Goal: Task Accomplishment & Management: Complete application form

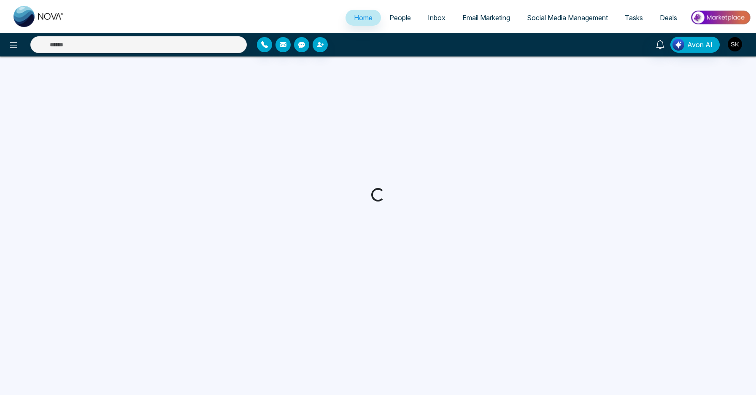
select select "*"
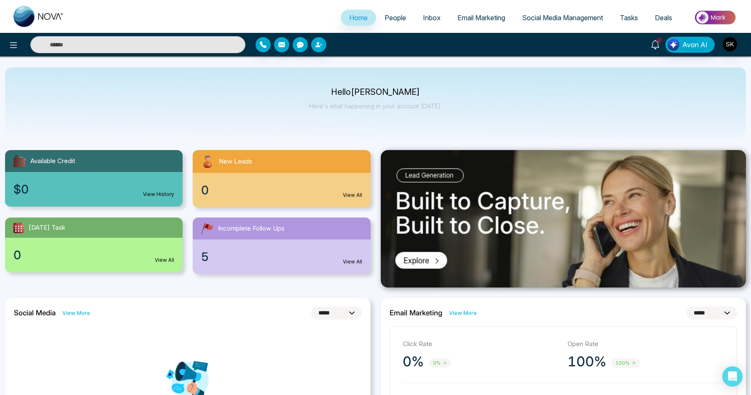
click at [654, 43] on icon at bounding box center [655, 44] width 9 height 9
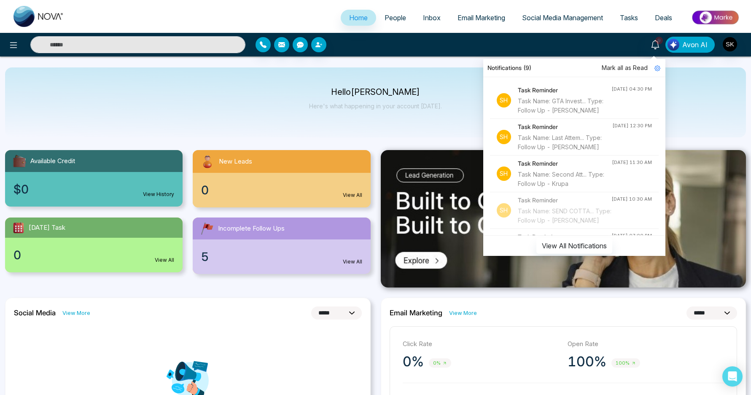
click at [549, 115] on div "Task Name: GTA Invest... Type: Follow Up - [PERSON_NAME]" at bounding box center [565, 106] width 94 height 19
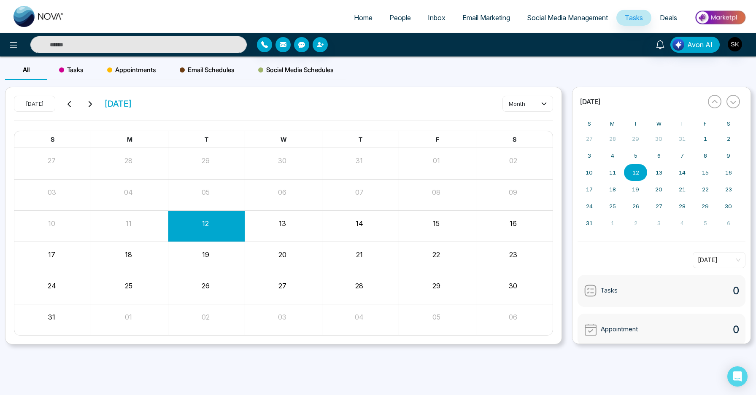
click at [201, 36] on input "text" at bounding box center [138, 44] width 216 height 17
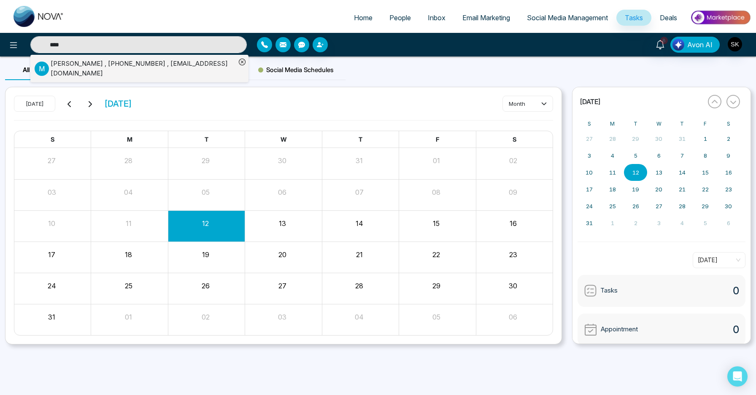
type input "****"
click at [162, 65] on div "[PERSON_NAME] , [PHONE_NUMBER] , [EMAIL_ADDRESS][DOMAIN_NAME]" at bounding box center [143, 68] width 185 height 19
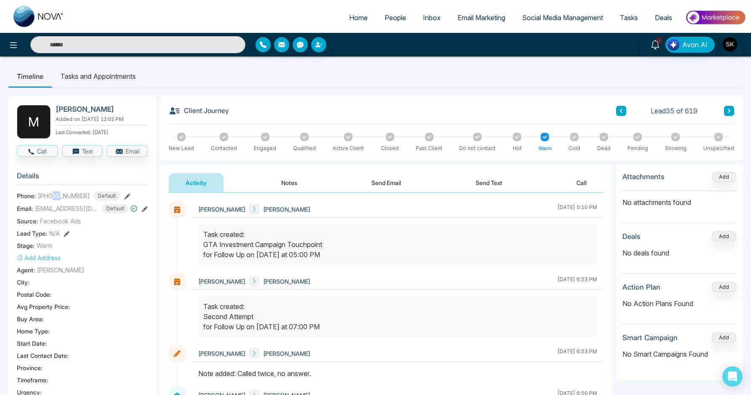
drag, startPoint x: 51, startPoint y: 195, endPoint x: 62, endPoint y: 194, distance: 10.6
click at [62, 194] on span "[PHONE_NUMBER]" at bounding box center [64, 195] width 52 height 9
click at [286, 183] on button "Notes" at bounding box center [289, 182] width 50 height 19
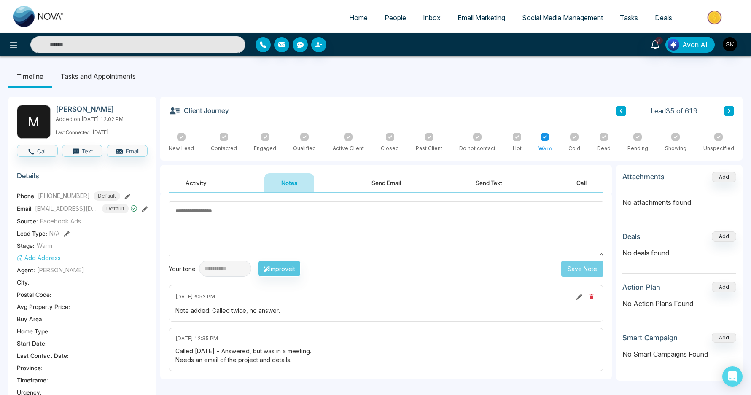
click at [258, 240] on textarea at bounding box center [386, 228] width 435 height 55
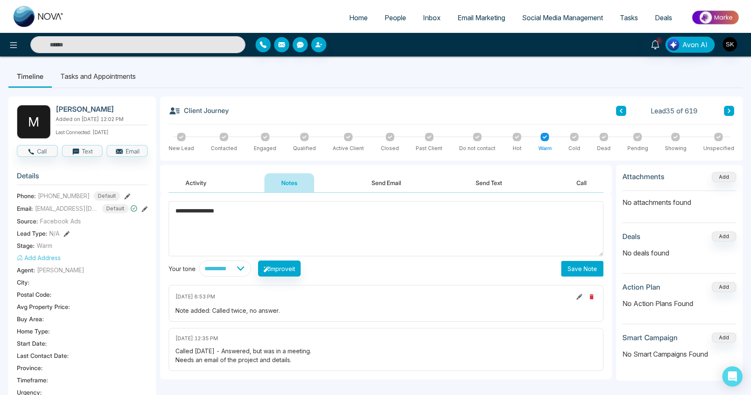
type textarea "**********"
click at [573, 273] on button "Save Note" at bounding box center [582, 269] width 42 height 16
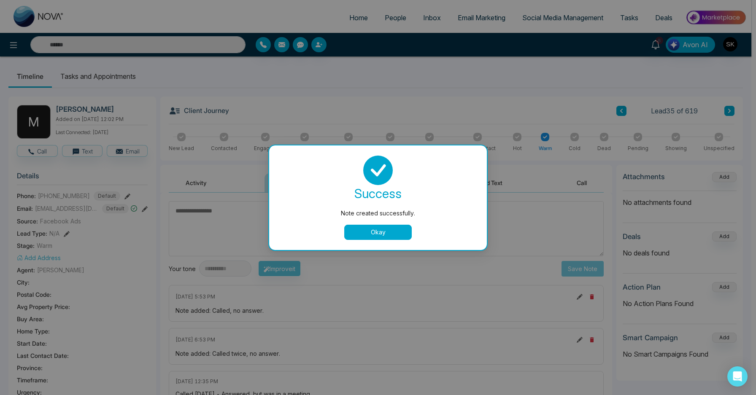
click at [391, 229] on button "Okay" at bounding box center [377, 232] width 67 height 15
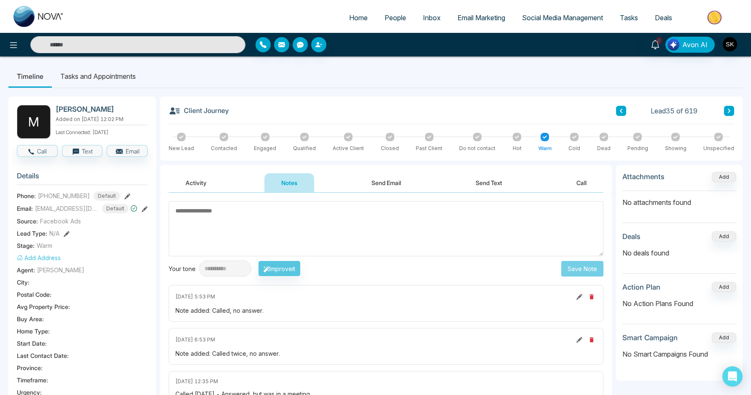
click at [121, 75] on li "Tasks and Appointments" at bounding box center [98, 76] width 92 height 23
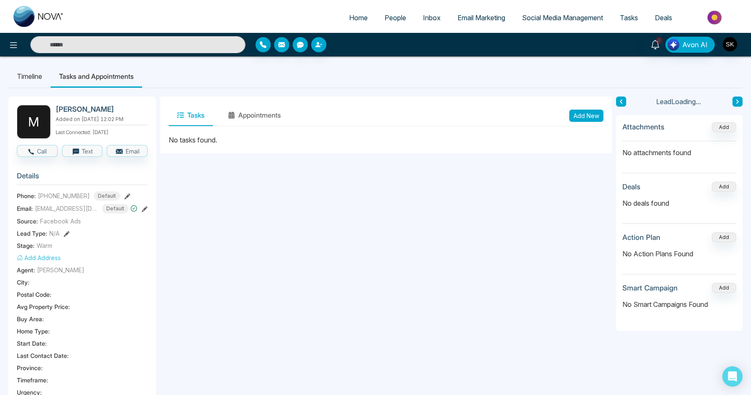
click at [588, 111] on button "Add New" at bounding box center [586, 116] width 34 height 12
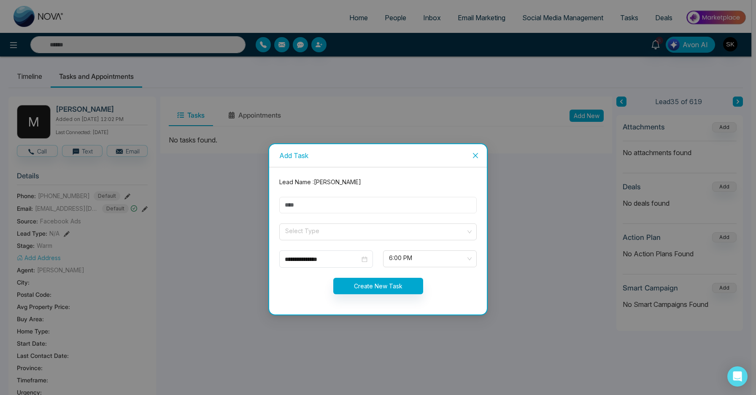
click at [388, 207] on input "text" at bounding box center [377, 205] width 197 height 16
type input "*"
type input "**********"
click at [374, 231] on input "search" at bounding box center [374, 230] width 181 height 13
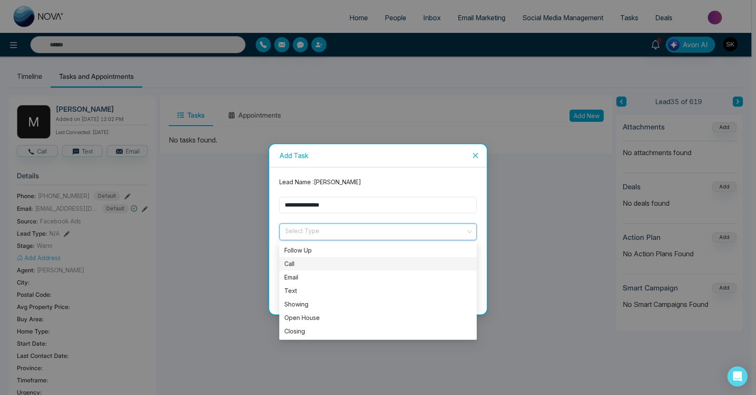
click at [338, 250] on div "Follow Up" at bounding box center [377, 250] width 187 height 9
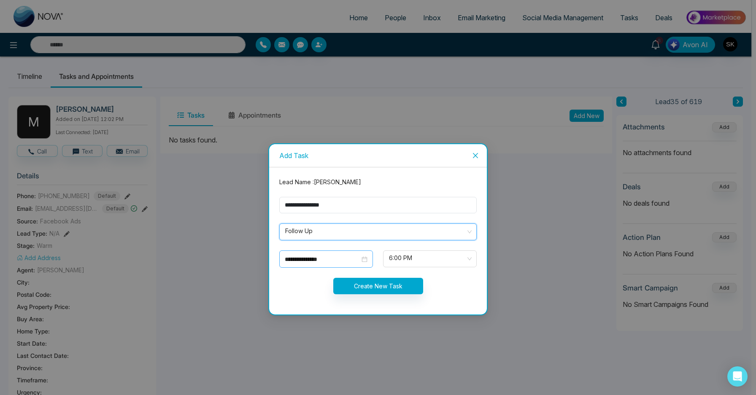
click at [322, 262] on input "**********" at bounding box center [322, 259] width 75 height 9
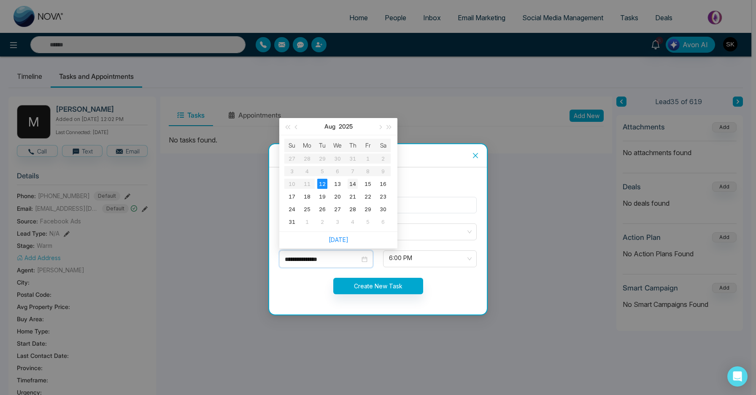
type input "**********"
click at [349, 187] on div "14" at bounding box center [352, 184] width 10 height 10
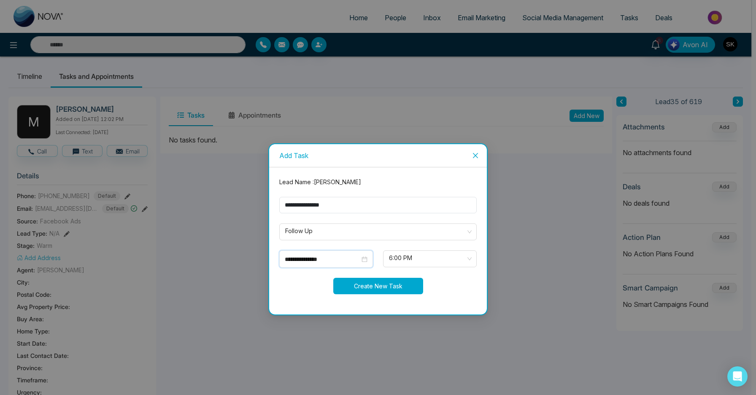
click at [388, 285] on button "Create New Task" at bounding box center [378, 286] width 90 height 16
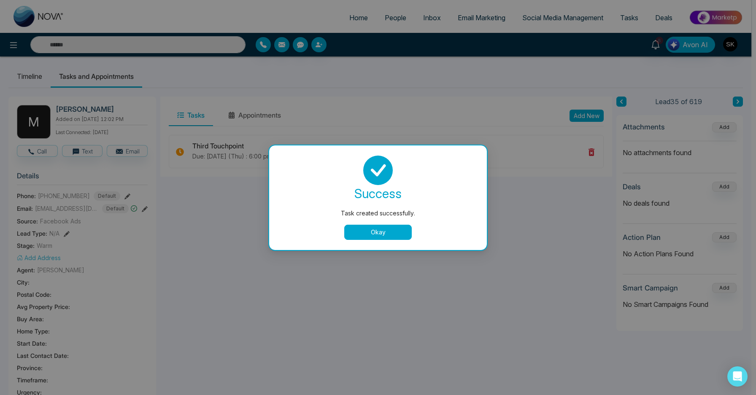
click at [384, 231] on button "Okay" at bounding box center [377, 232] width 67 height 15
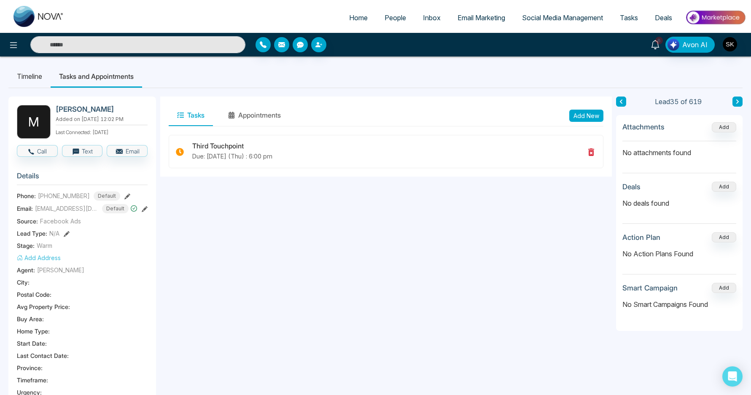
click at [657, 46] on icon at bounding box center [655, 44] width 9 height 9
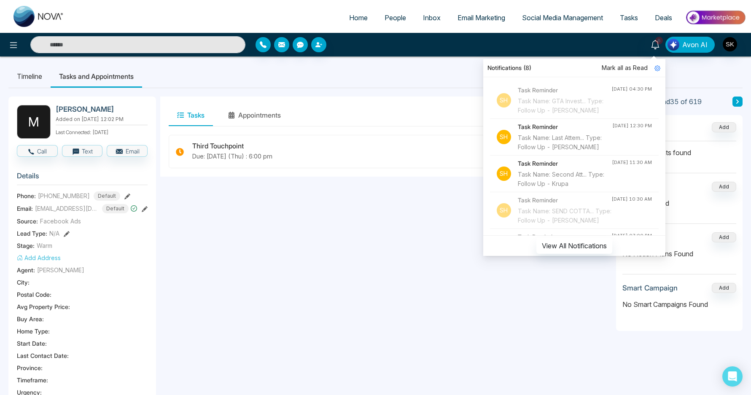
click at [592, 152] on div "Task Name: Last Attem... Type: Follow Up - [PERSON_NAME]" at bounding box center [565, 142] width 94 height 19
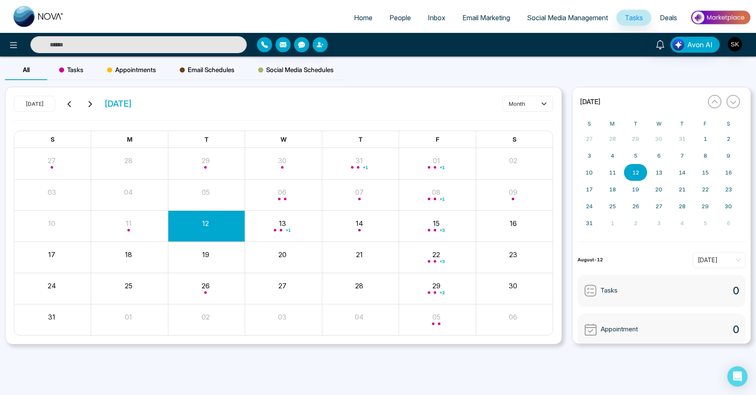
click at [206, 40] on input "text" at bounding box center [138, 44] width 216 height 17
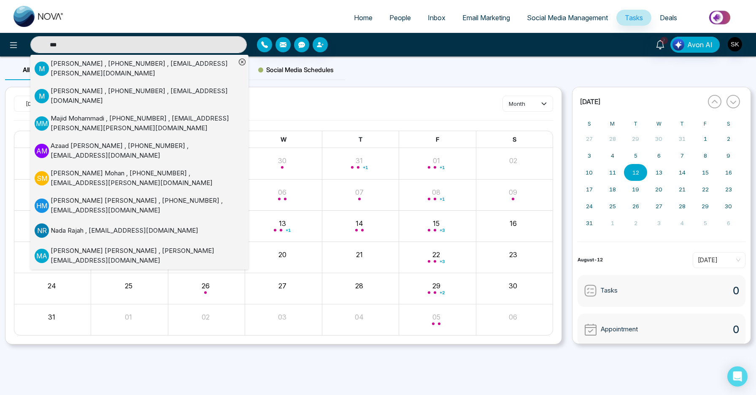
type input "***"
drag, startPoint x: 187, startPoint y: 83, endPoint x: 179, endPoint y: 65, distance: 19.4
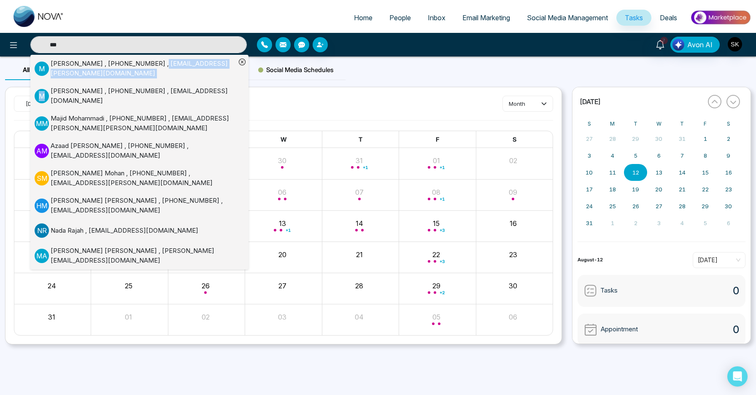
click at [179, 65] on div "M [PERSON_NAME] , [PHONE_NUMBER] , [EMAIL_ADDRESS][PERSON_NAME][DOMAIN_NAME] M …" at bounding box center [142, 162] width 214 height 215
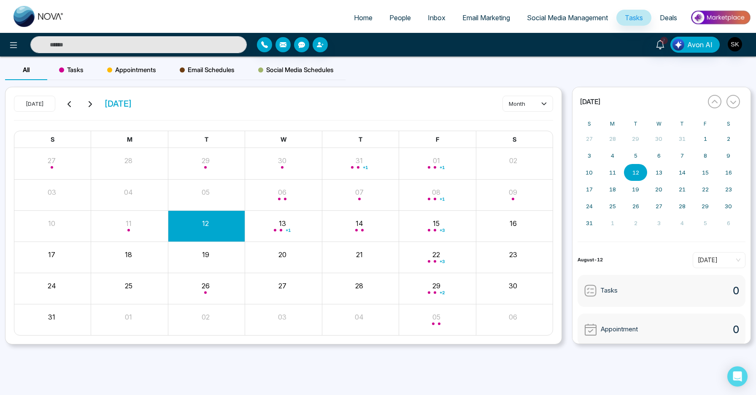
click at [180, 65] on span "Email Schedules" at bounding box center [207, 70] width 55 height 10
click at [172, 46] on input "text" at bounding box center [138, 44] width 216 height 17
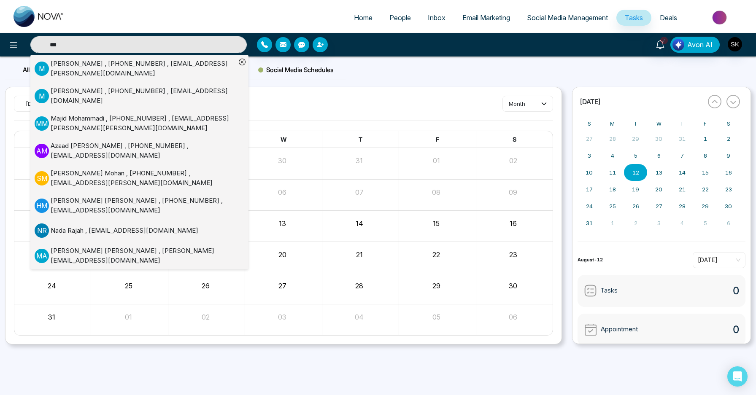
type input "***"
click at [183, 69] on div "[PERSON_NAME] , [PHONE_NUMBER] , [EMAIL_ADDRESS][PERSON_NAME][DOMAIN_NAME]" at bounding box center [143, 68] width 185 height 19
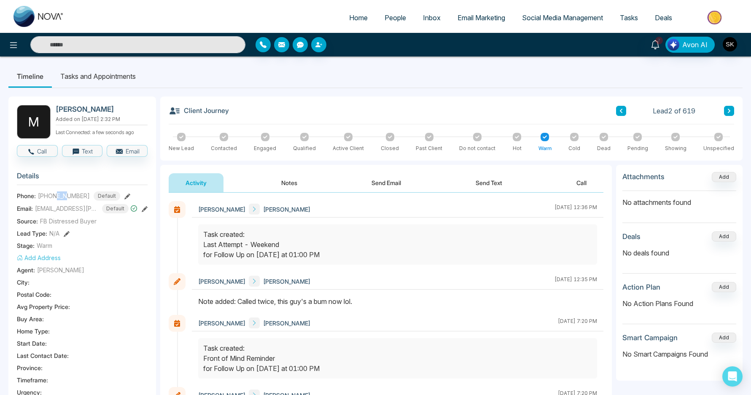
drag, startPoint x: 58, startPoint y: 194, endPoint x: 68, endPoint y: 194, distance: 10.1
click at [68, 194] on span "[PHONE_NUMBER]" at bounding box center [64, 195] width 52 height 9
click at [273, 190] on button "Notes" at bounding box center [289, 182] width 50 height 19
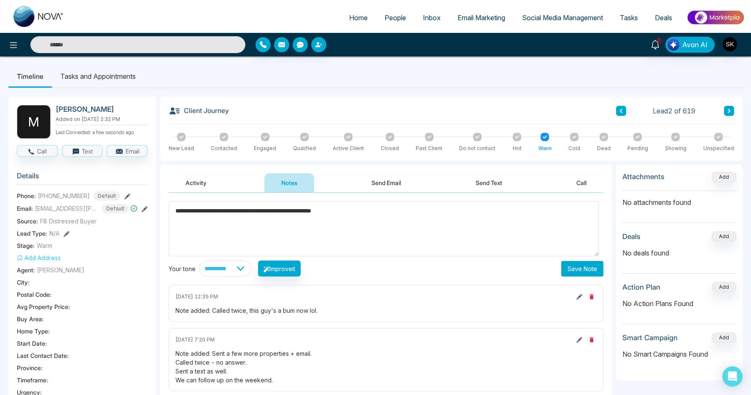
type textarea "**********"
click at [576, 272] on button "Save Note" at bounding box center [582, 269] width 42 height 16
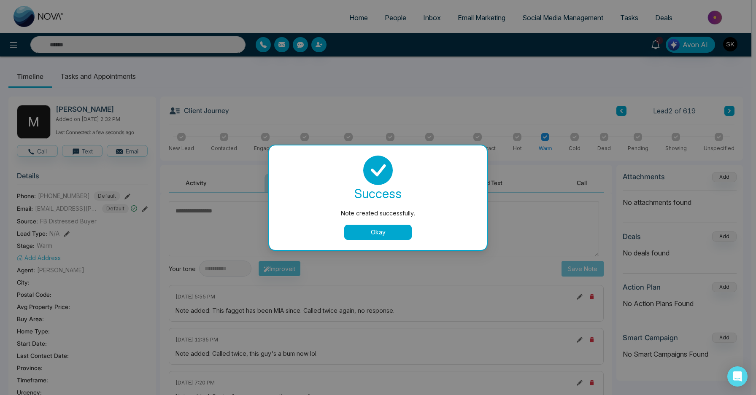
click at [407, 234] on button "Okay" at bounding box center [377, 232] width 67 height 15
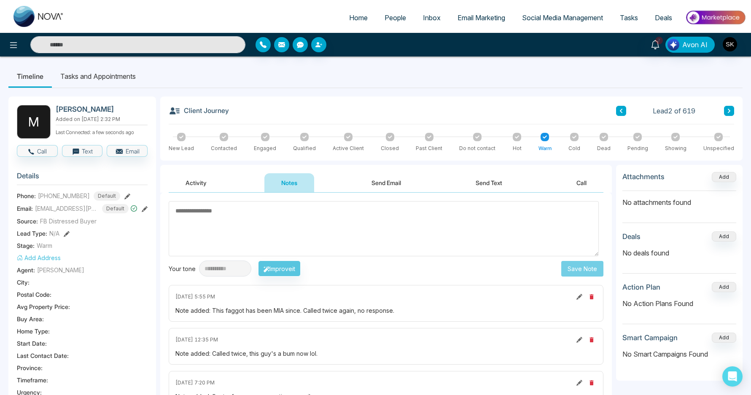
click at [116, 74] on li "Tasks and Appointments" at bounding box center [98, 76] width 92 height 23
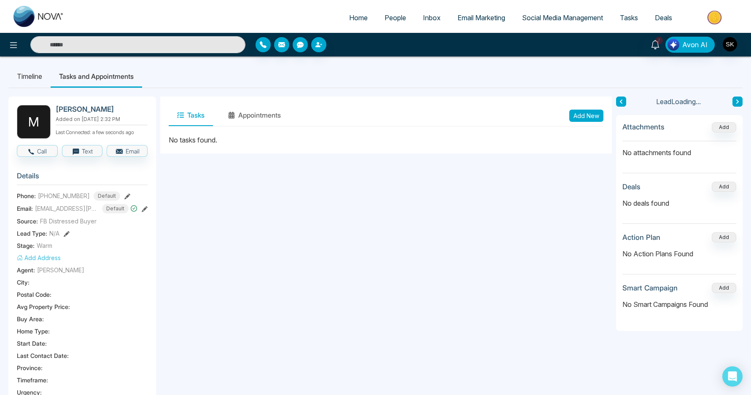
click at [596, 110] on button "Add New" at bounding box center [586, 116] width 34 height 12
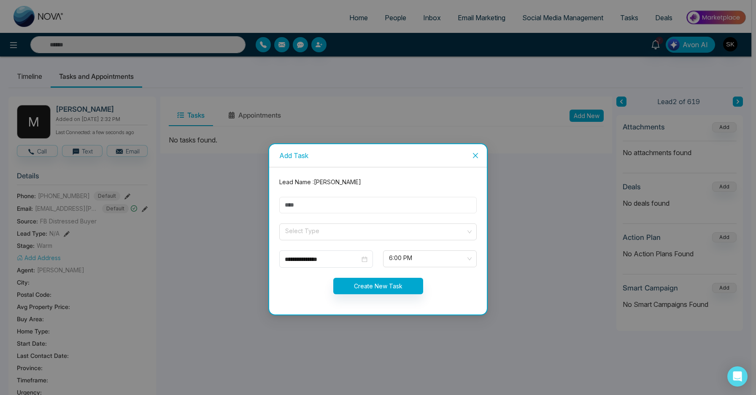
click at [334, 204] on input "text" at bounding box center [377, 205] width 197 height 16
click at [347, 223] on div "Select Type" at bounding box center [377, 231] width 197 height 17
type input "**********"
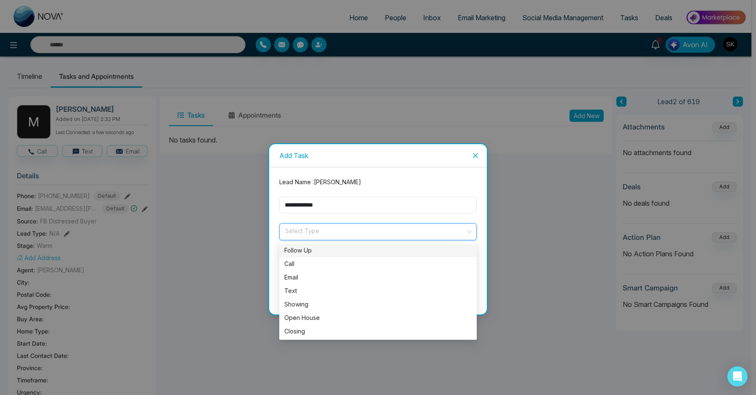
click at [328, 245] on div "Follow Up" at bounding box center [377, 250] width 197 height 13
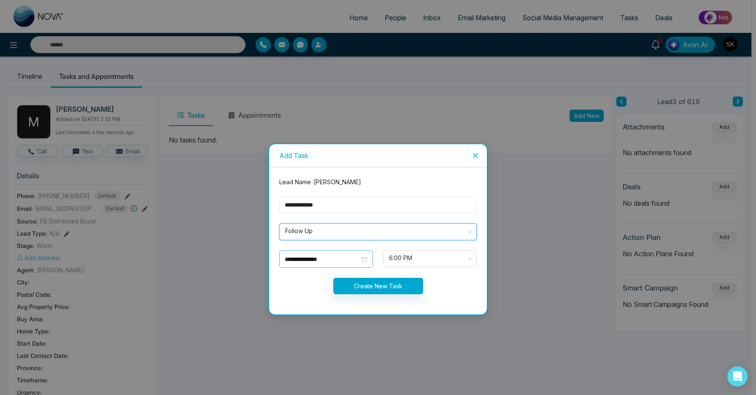
click at [319, 261] on input "**********" at bounding box center [322, 259] width 75 height 9
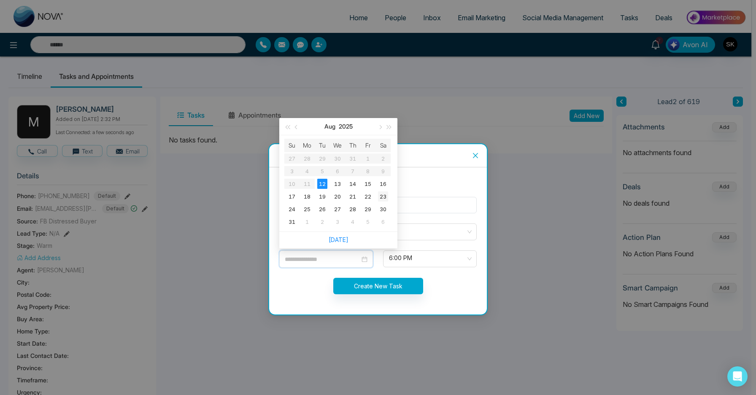
type input "**********"
click at [381, 194] on div "23" at bounding box center [383, 196] width 10 height 10
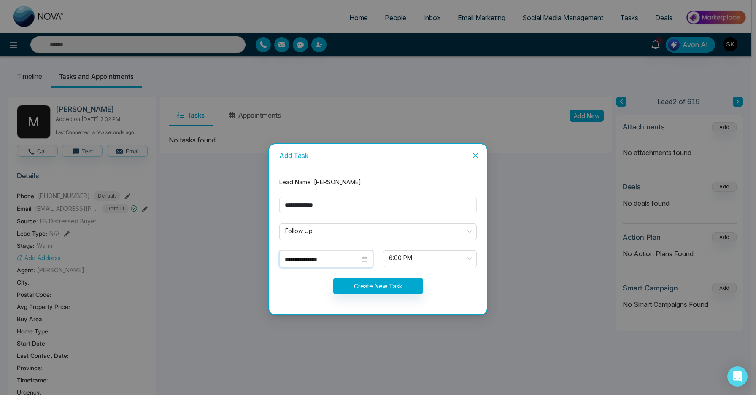
click at [392, 250] on form "**********" at bounding box center [377, 241] width 207 height 127
click at [396, 259] on span "6:00 PM" at bounding box center [430, 259] width 82 height 14
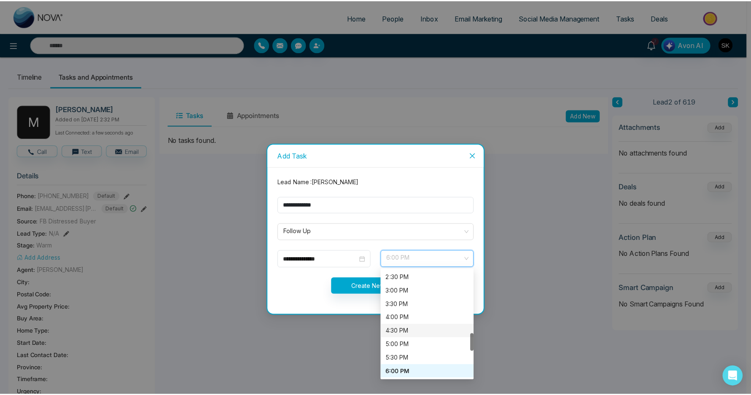
scroll to position [367, 0]
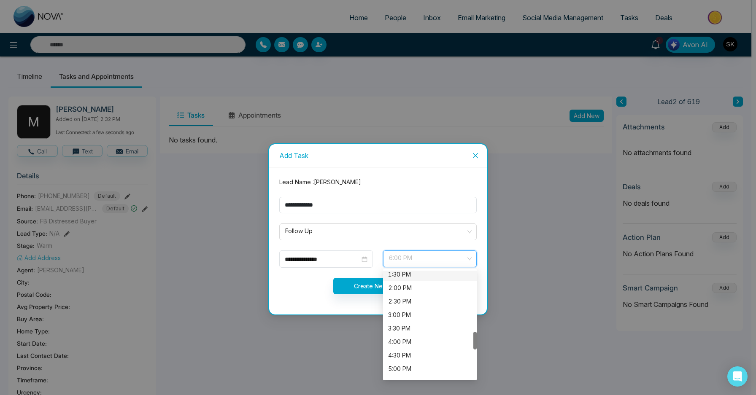
click at [401, 275] on div "1:30 PM" at bounding box center [429, 274] width 83 height 9
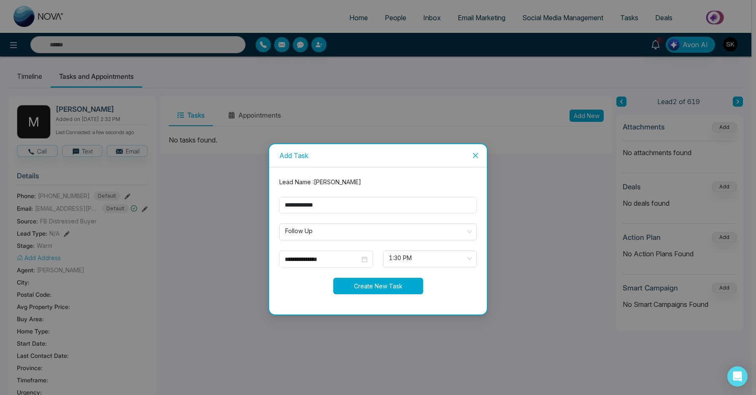
click at [389, 284] on button "Create New Task" at bounding box center [378, 286] width 90 height 16
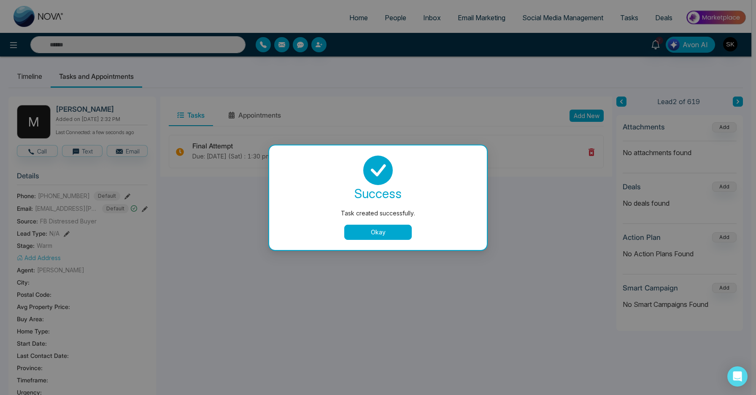
click at [401, 234] on button "Okay" at bounding box center [377, 232] width 67 height 15
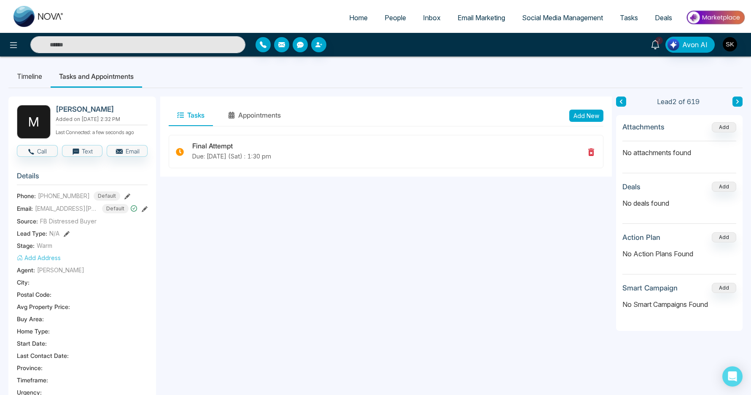
click at [650, 43] on link "7" at bounding box center [655, 44] width 20 height 15
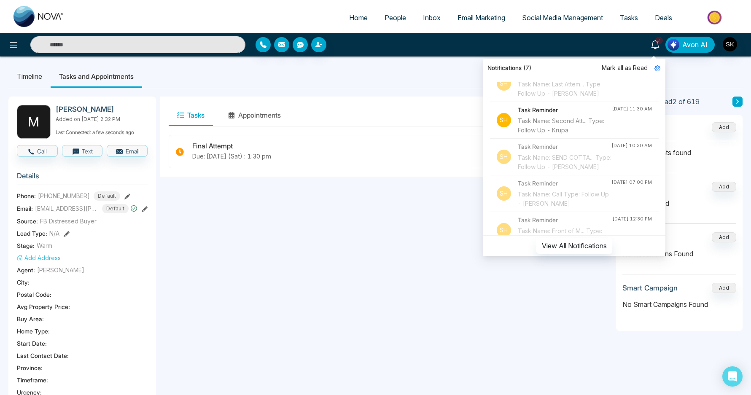
scroll to position [63, 0]
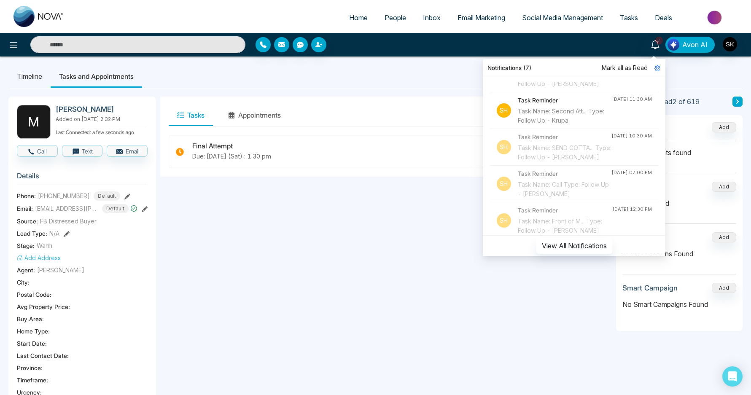
click at [583, 125] on div "Task Name: Second Att... Type: Follow Up - Krupa" at bounding box center [565, 116] width 94 height 19
click at [526, 125] on div "Task Name: Second Att... Type: Follow Up - Krupa" at bounding box center [565, 116] width 94 height 19
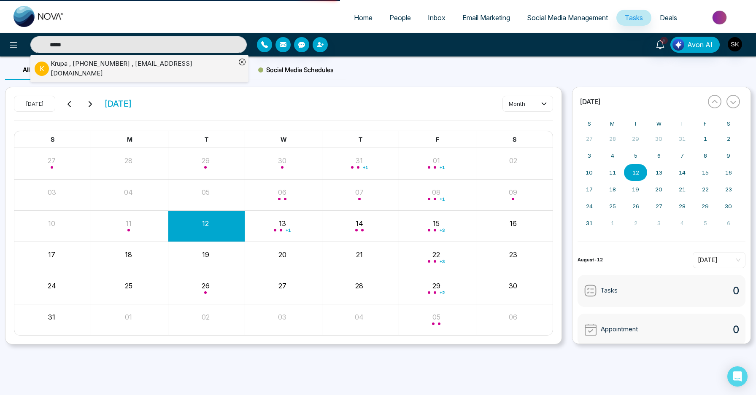
type input "*****"
click at [163, 63] on div "Krupa , [PHONE_NUMBER] , [EMAIL_ADDRESS][DOMAIN_NAME]" at bounding box center [143, 68] width 185 height 19
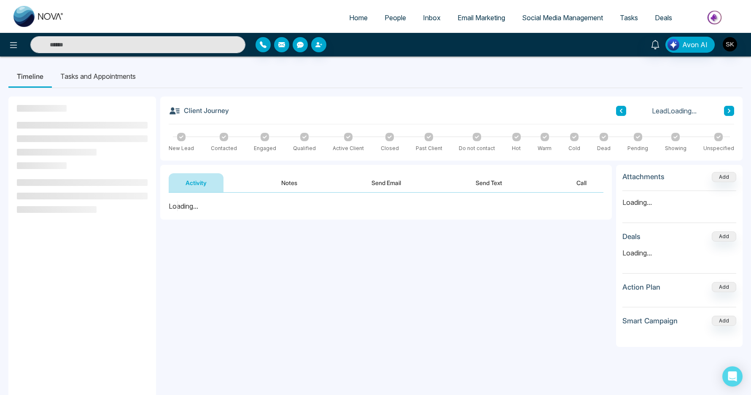
click at [293, 181] on button "Notes" at bounding box center [289, 182] width 50 height 19
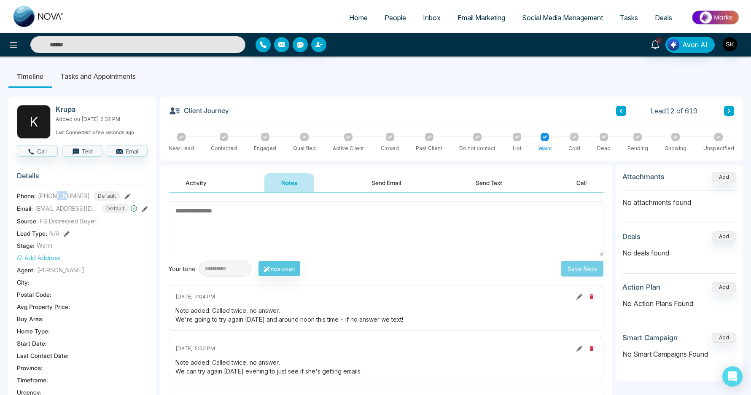
drag, startPoint x: 58, startPoint y: 195, endPoint x: 67, endPoint y: 195, distance: 9.7
click at [67, 195] on span "[PHONE_NUMBER]" at bounding box center [64, 195] width 52 height 9
click at [228, 230] on textarea at bounding box center [386, 228] width 435 height 55
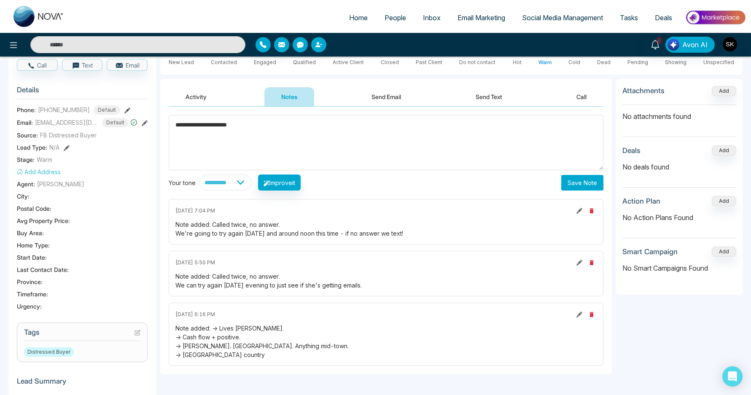
scroll to position [117, 0]
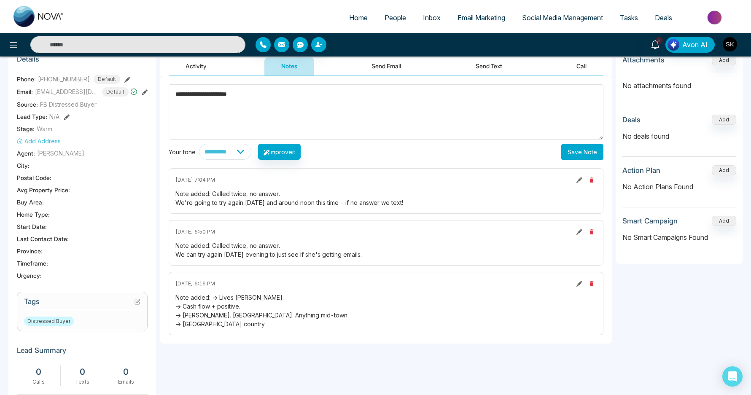
type textarea "**********"
click at [589, 153] on button "Save Note" at bounding box center [582, 152] width 42 height 16
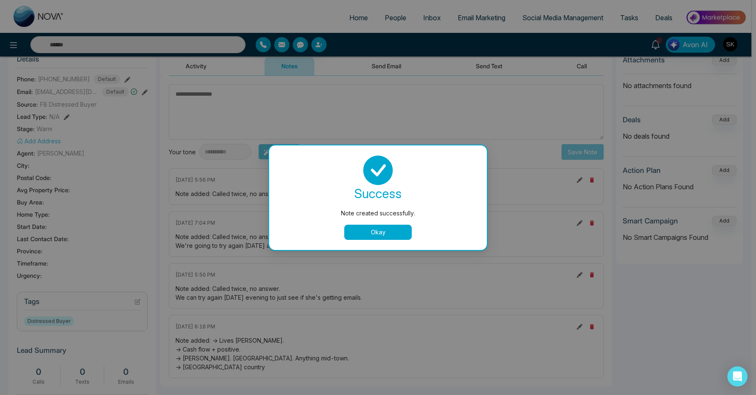
click at [399, 228] on button "Okay" at bounding box center [377, 232] width 67 height 15
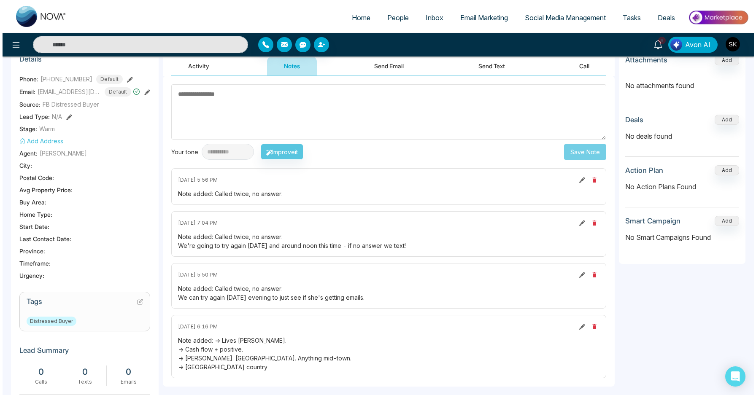
scroll to position [0, 0]
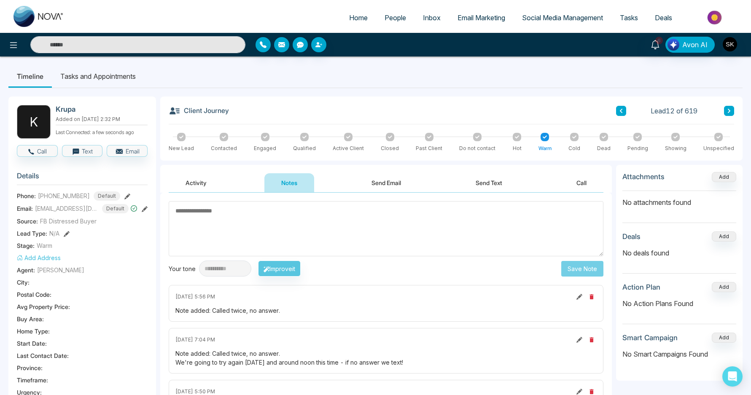
click at [101, 81] on li "Tasks and Appointments" at bounding box center [98, 76] width 92 height 23
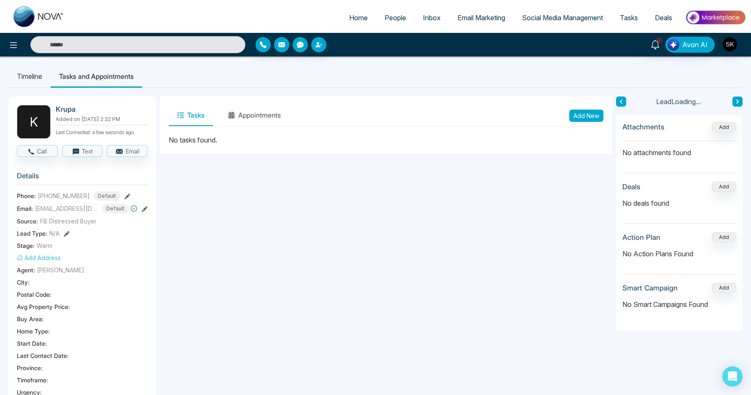
click at [584, 111] on button "Add New" at bounding box center [586, 116] width 34 height 12
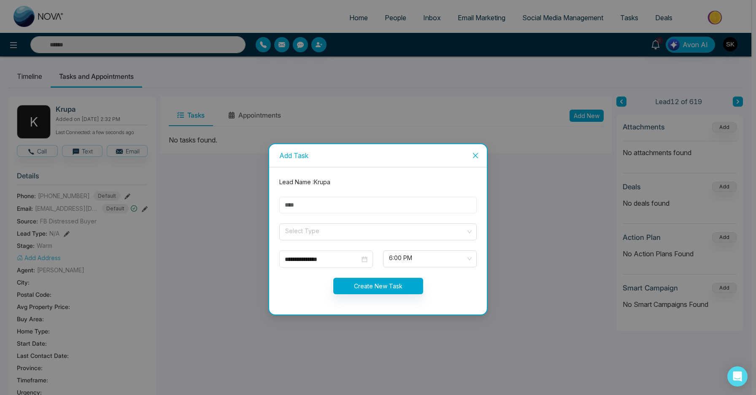
click at [398, 201] on input "text" at bounding box center [377, 205] width 197 height 16
type input "**********"
click at [348, 230] on input "search" at bounding box center [374, 230] width 181 height 13
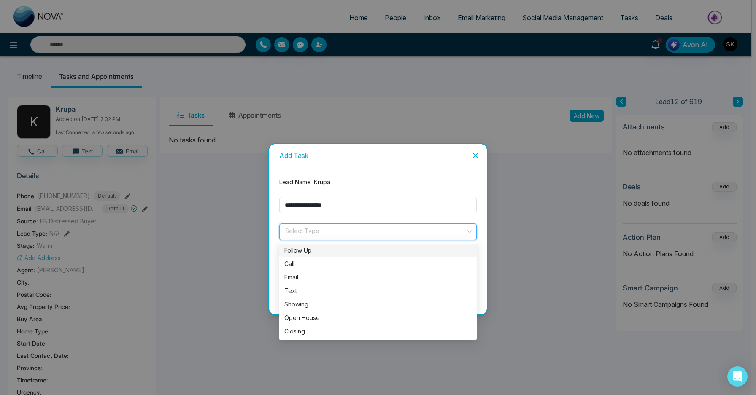
click at [334, 246] on div "Follow Up" at bounding box center [377, 250] width 187 height 9
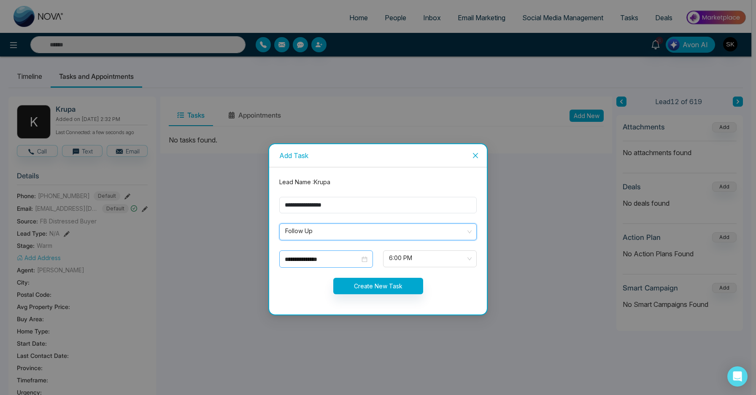
click at [324, 253] on div "**********" at bounding box center [326, 258] width 94 height 17
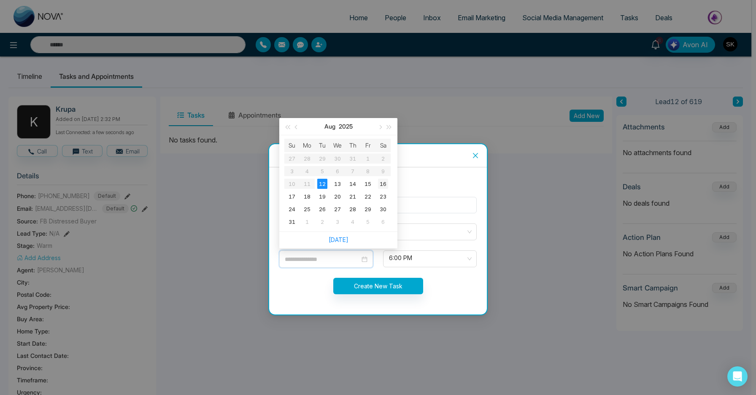
click at [385, 184] on div "16" at bounding box center [383, 184] width 10 height 10
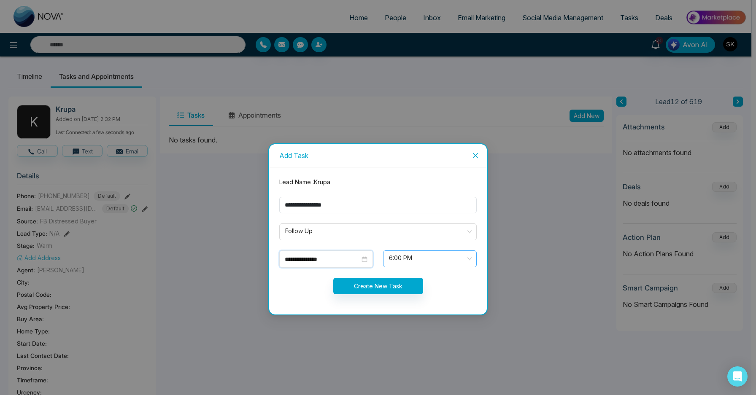
click at [412, 261] on span "6:00 PM" at bounding box center [430, 259] width 82 height 14
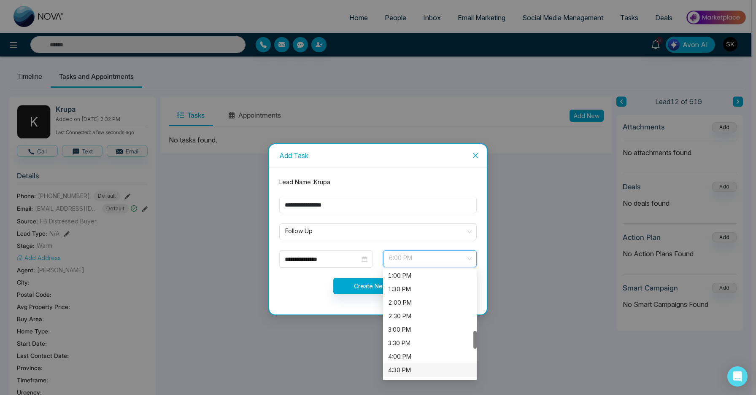
scroll to position [344, 0]
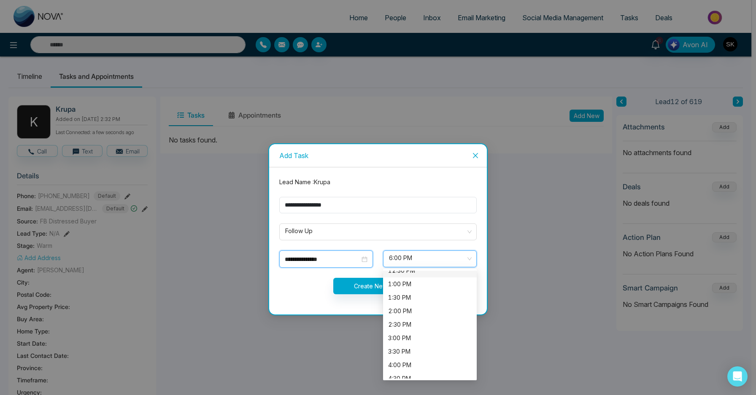
click at [340, 262] on input "**********" at bounding box center [322, 259] width 75 height 9
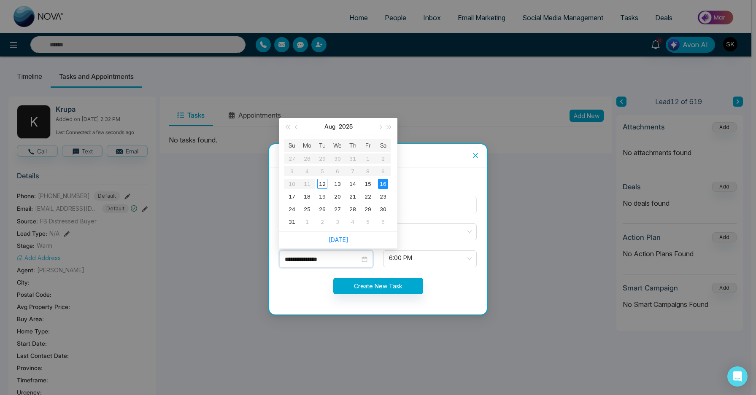
type input "**********"
click at [381, 178] on td "16" at bounding box center [382, 184] width 15 height 13
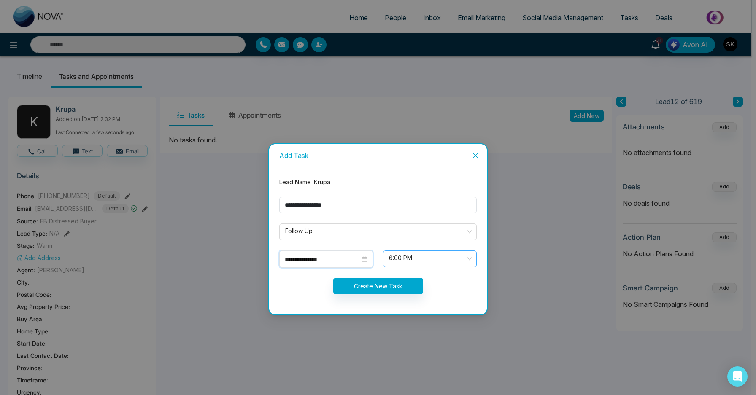
click at [406, 253] on span "6:00 PM" at bounding box center [430, 259] width 82 height 14
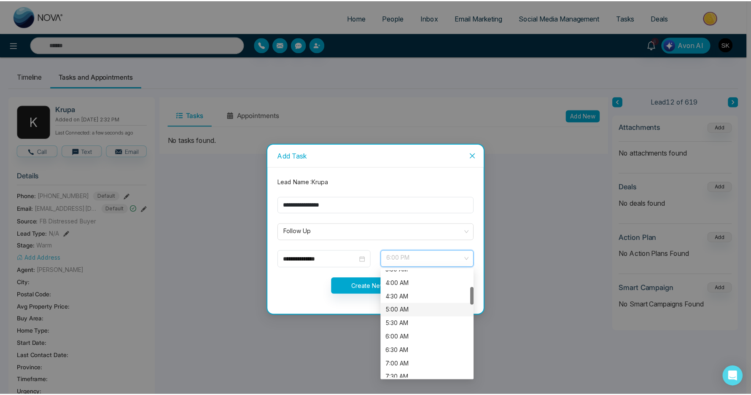
scroll to position [24, 0]
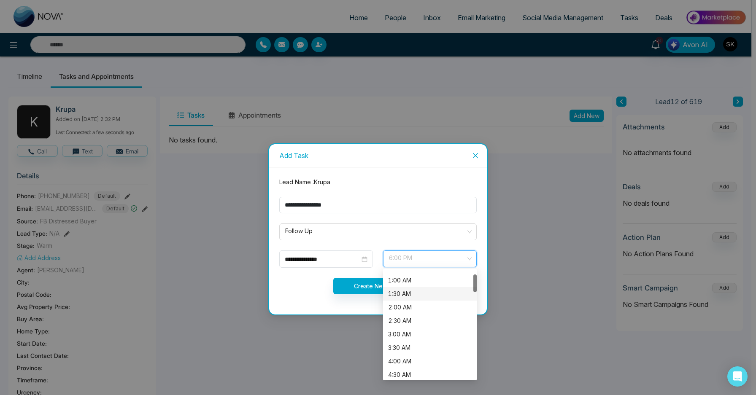
click at [404, 280] on div "1:00 AM" at bounding box center [429, 280] width 83 height 9
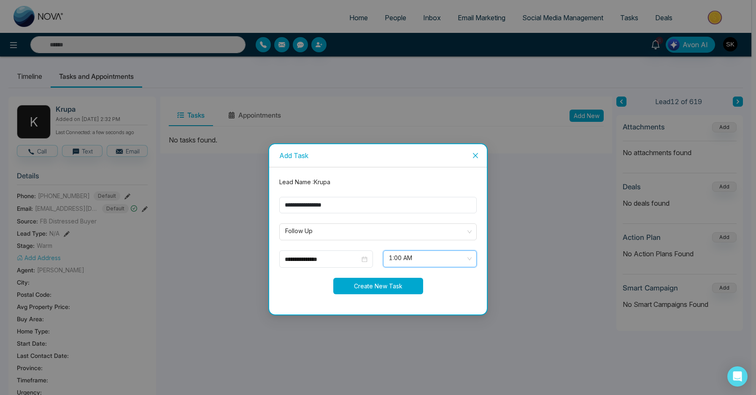
click at [365, 287] on button "Create New Task" at bounding box center [378, 286] width 90 height 16
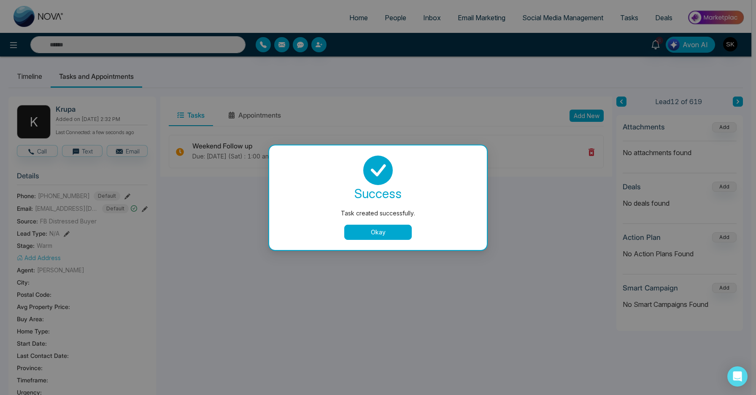
click at [371, 226] on button "Okay" at bounding box center [377, 232] width 67 height 15
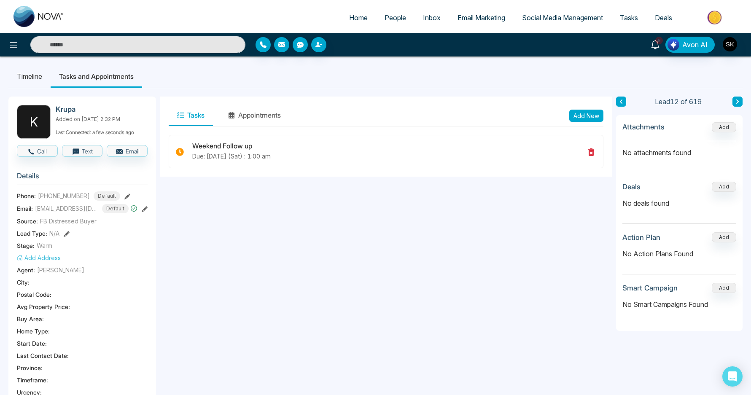
click at [654, 48] on icon at bounding box center [655, 44] width 9 height 9
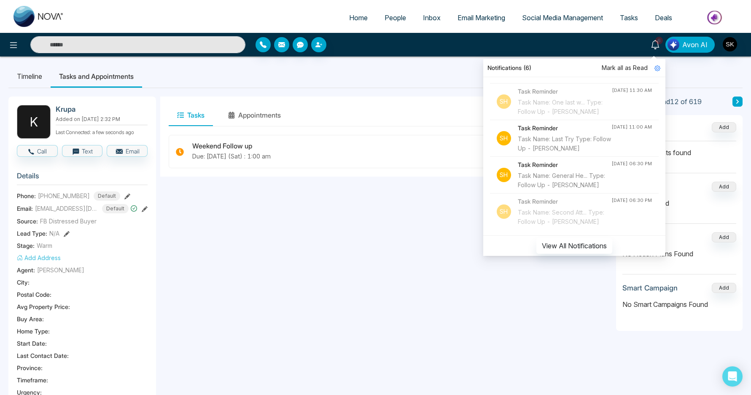
scroll to position [973, 0]
click at [213, 41] on input "text" at bounding box center [137, 44] width 215 height 17
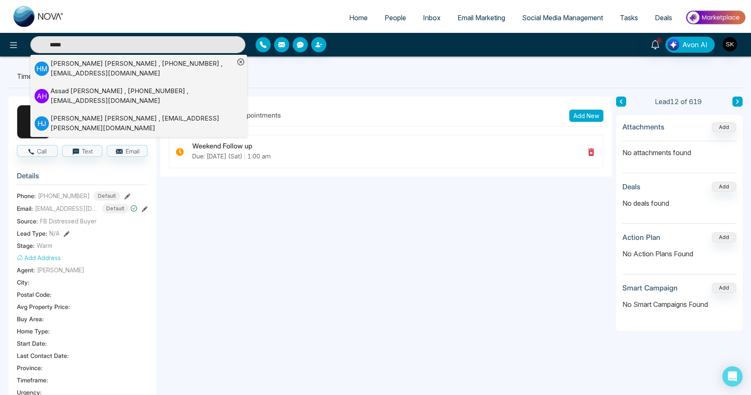
type input "*****"
click at [164, 69] on div "[PERSON_NAME] , [PHONE_NUMBER] , [EMAIL_ADDRESS][DOMAIN_NAME]" at bounding box center [143, 68] width 184 height 19
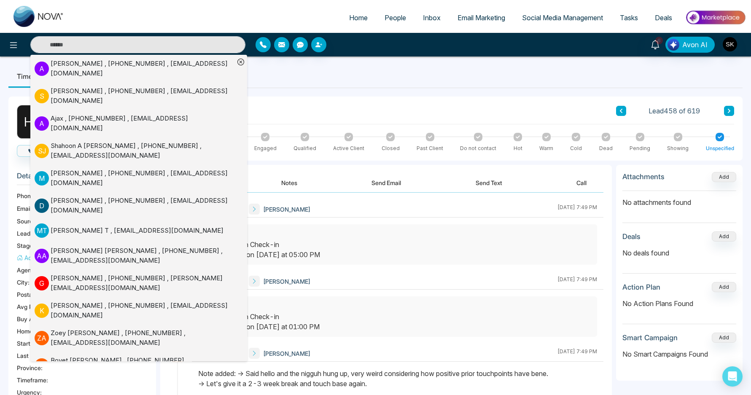
click at [325, 296] on div at bounding box center [397, 316] width 399 height 40
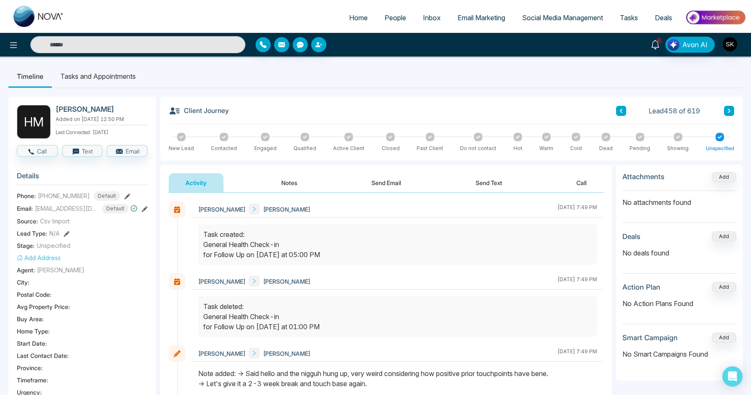
click at [657, 49] on link "6" at bounding box center [655, 44] width 20 height 15
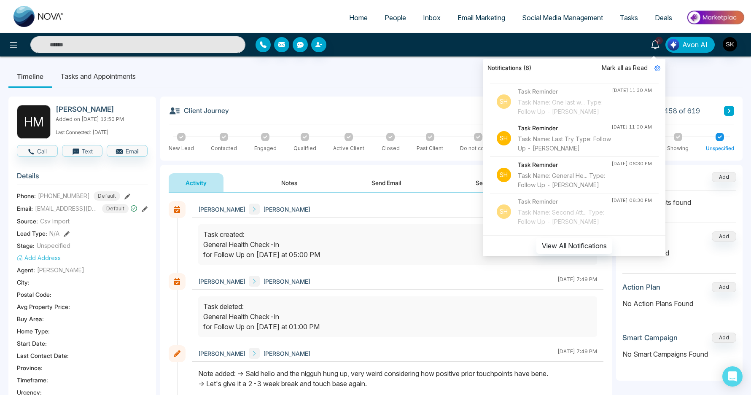
scroll to position [912, 0]
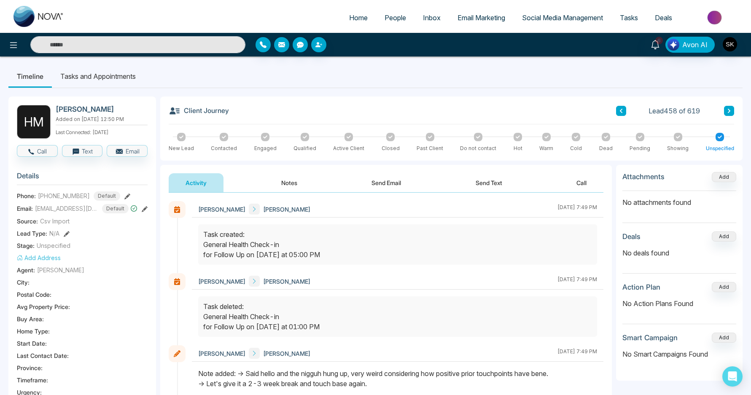
click at [434, 284] on div "[PERSON_NAME] [PERSON_NAME] [DATE] 7:49 PM" at bounding box center [398, 281] width 412 height 16
click at [296, 182] on button "Notes" at bounding box center [289, 182] width 50 height 19
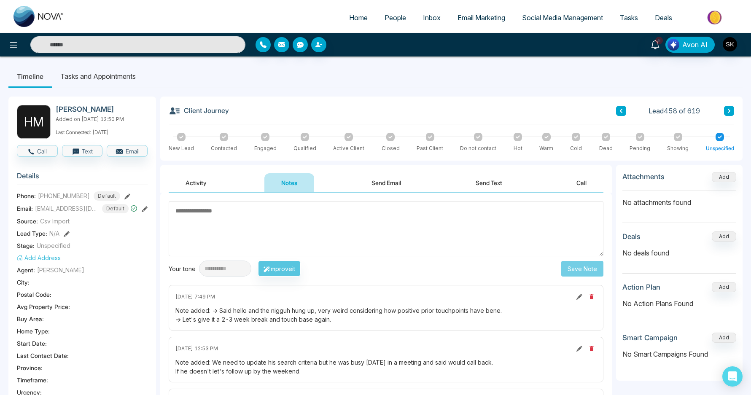
click at [348, 211] on textarea at bounding box center [386, 228] width 435 height 55
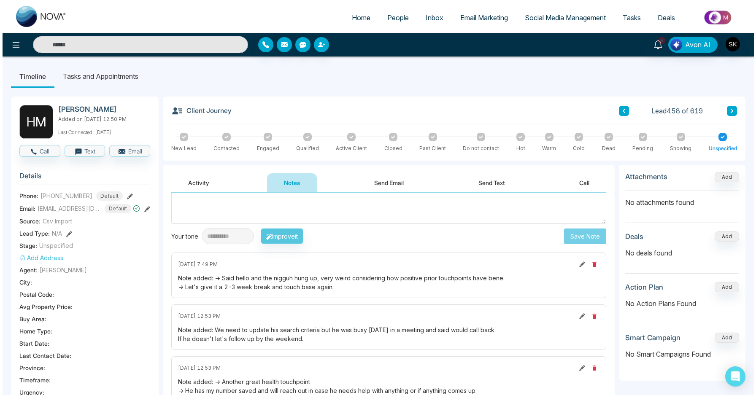
scroll to position [11, 0]
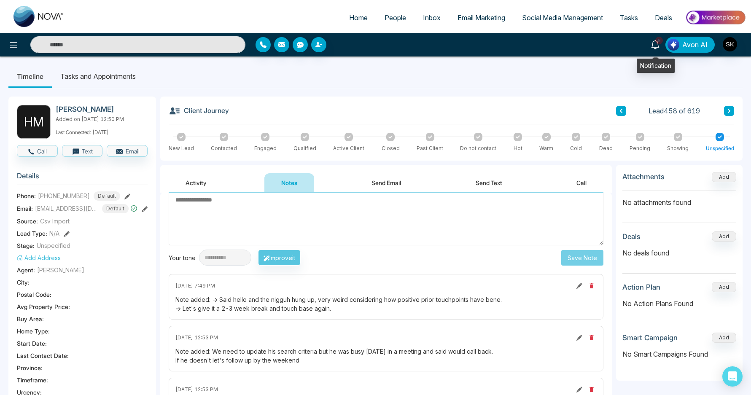
click at [653, 46] on icon at bounding box center [655, 44] width 9 height 9
click at [377, 213] on textarea at bounding box center [386, 217] width 435 height 55
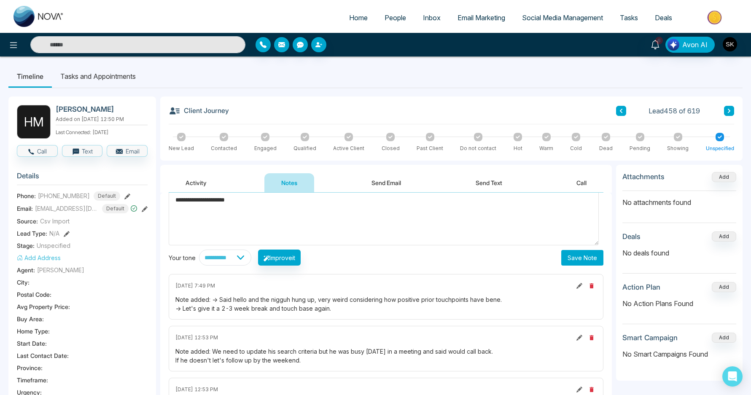
type textarea "**********"
click at [580, 259] on button "Save Note" at bounding box center [582, 258] width 42 height 16
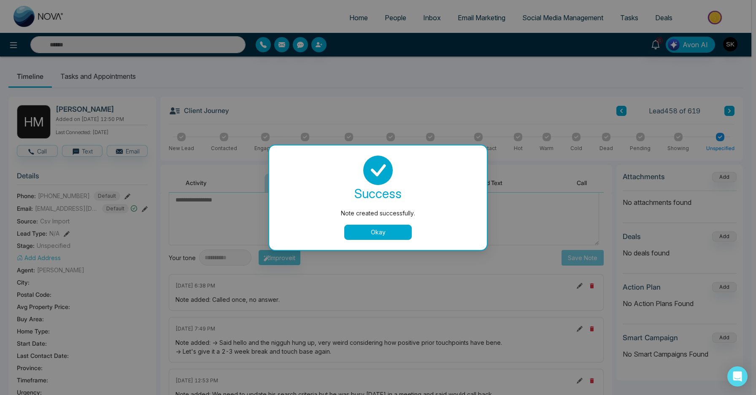
click at [373, 229] on button "Okay" at bounding box center [377, 232] width 67 height 15
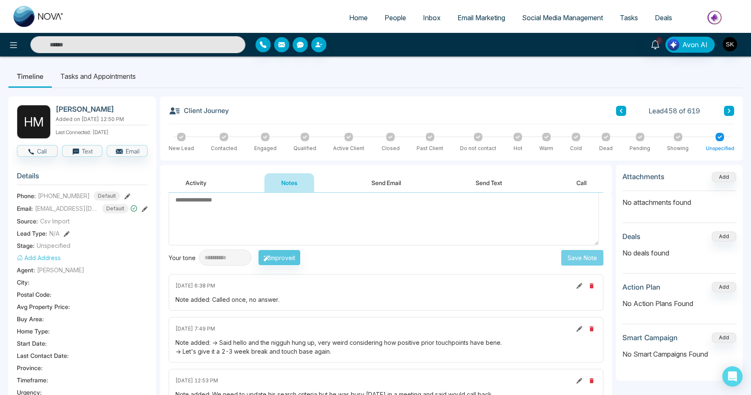
click at [106, 67] on li "Tasks and Appointments" at bounding box center [98, 76] width 92 height 23
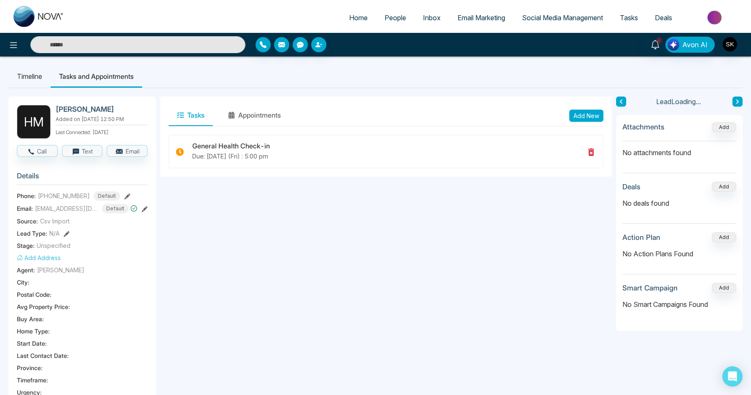
click at [598, 117] on button "Add New" at bounding box center [586, 116] width 34 height 12
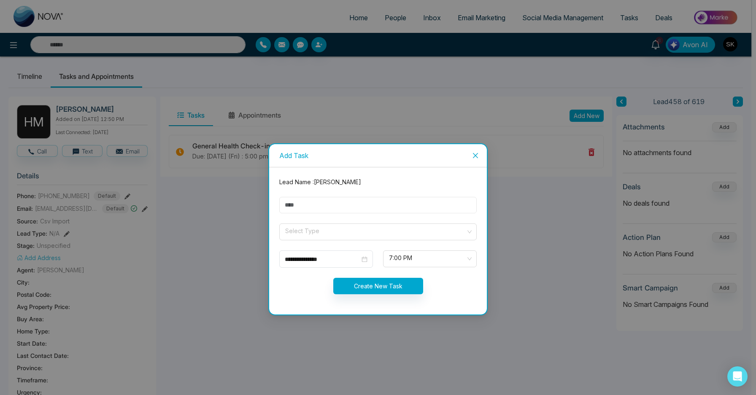
click at [411, 203] on input "text" at bounding box center [377, 205] width 197 height 16
type input "**********"
click at [326, 233] on input "search" at bounding box center [374, 230] width 181 height 13
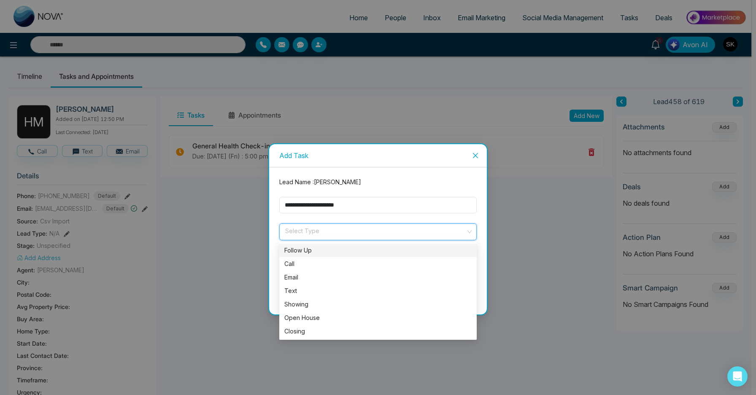
click at [318, 250] on div "Follow Up" at bounding box center [377, 250] width 187 height 9
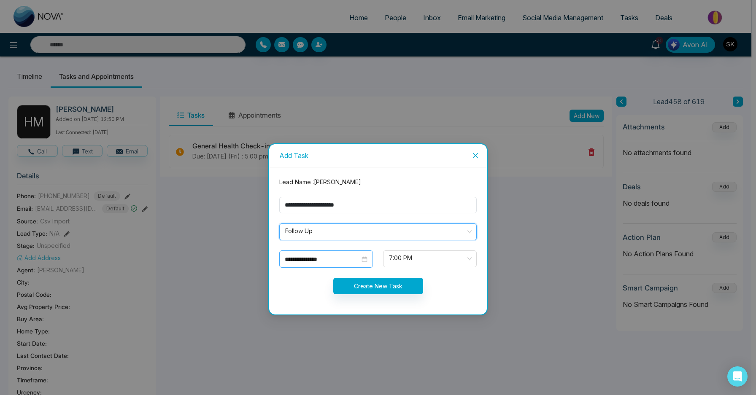
click at [319, 257] on input "**********" at bounding box center [322, 259] width 75 height 9
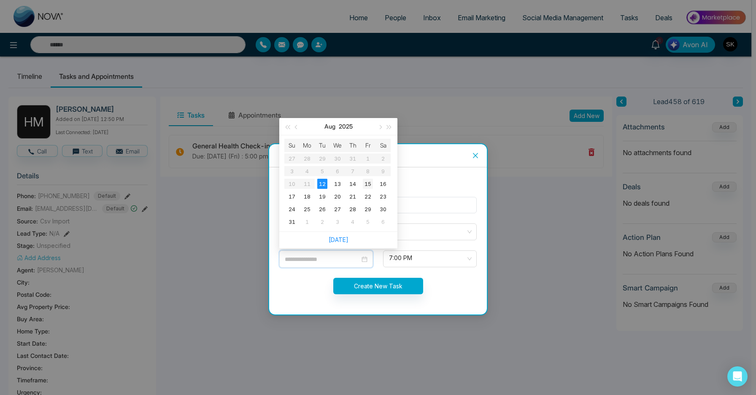
type input "**********"
click at [369, 184] on div "15" at bounding box center [368, 184] width 10 height 10
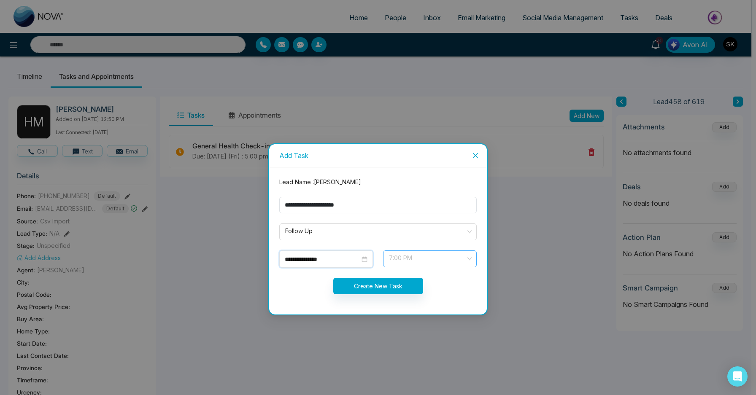
click at [421, 261] on span "7:00 PM" at bounding box center [430, 259] width 82 height 14
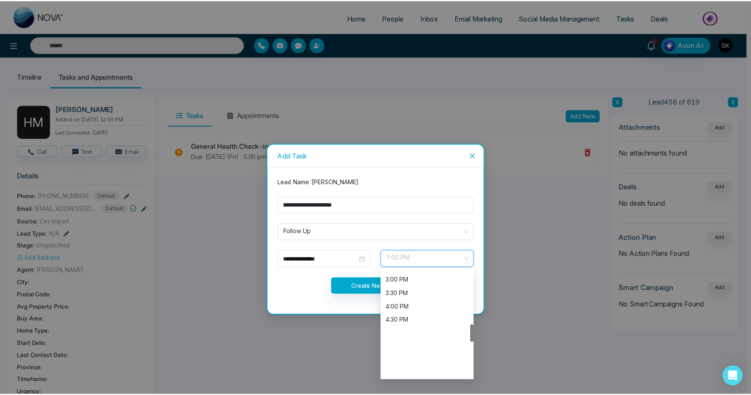
scroll to position [327, 0]
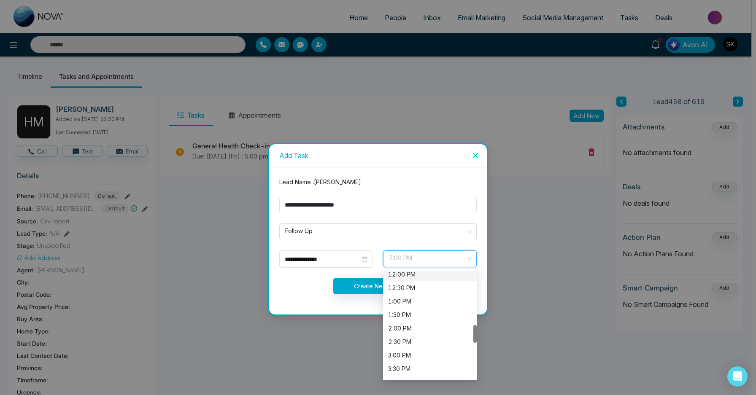
click at [407, 275] on div "12:00 PM" at bounding box center [429, 274] width 83 height 9
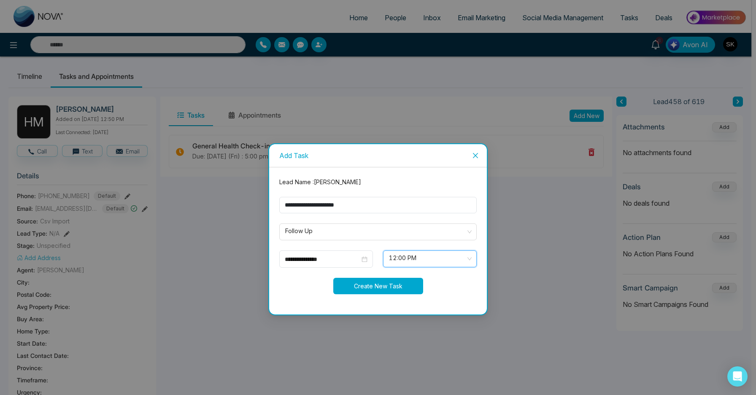
click at [368, 283] on button "Create New Task" at bounding box center [378, 286] width 90 height 16
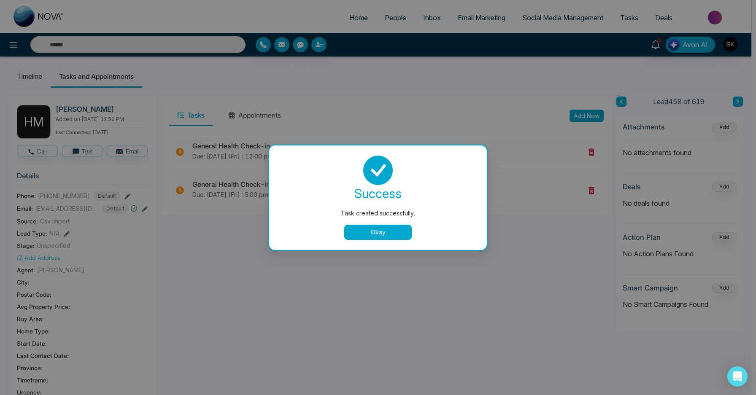
click at [393, 223] on div "success Task created successfully. Okay" at bounding box center [377, 198] width 197 height 84
click at [386, 229] on button "Okay" at bounding box center [377, 232] width 67 height 15
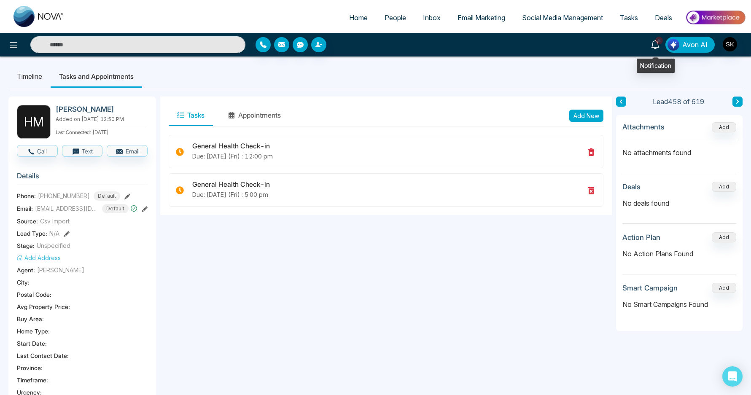
click at [660, 47] on icon at bounding box center [655, 44] width 9 height 9
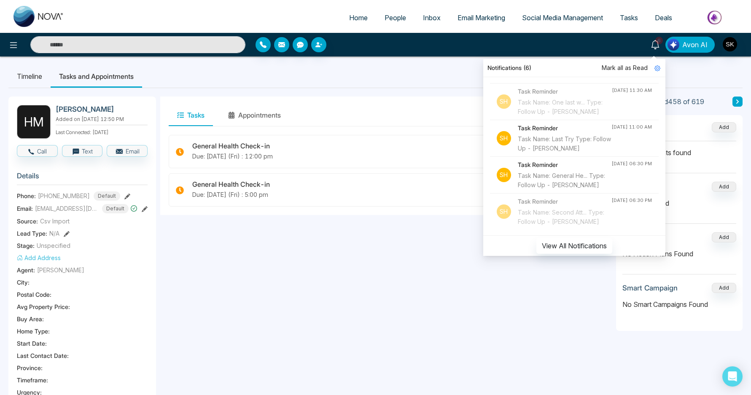
scroll to position [973, 0]
click at [570, 135] on div "Task Name: Last Try Type: Follow Up - [PERSON_NAME]" at bounding box center [565, 144] width 94 height 19
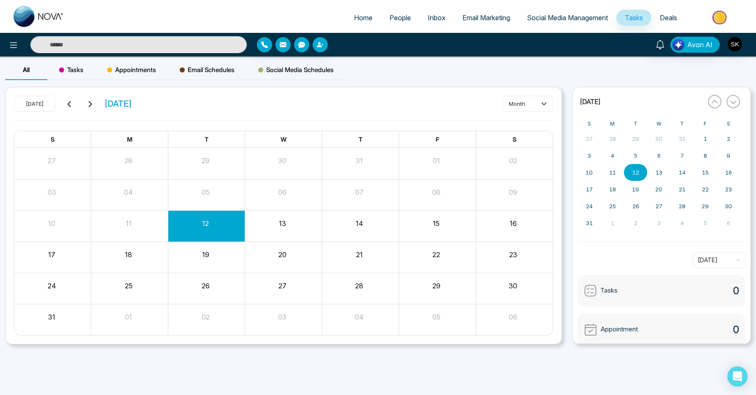
click at [188, 45] on input "text" at bounding box center [138, 44] width 216 height 17
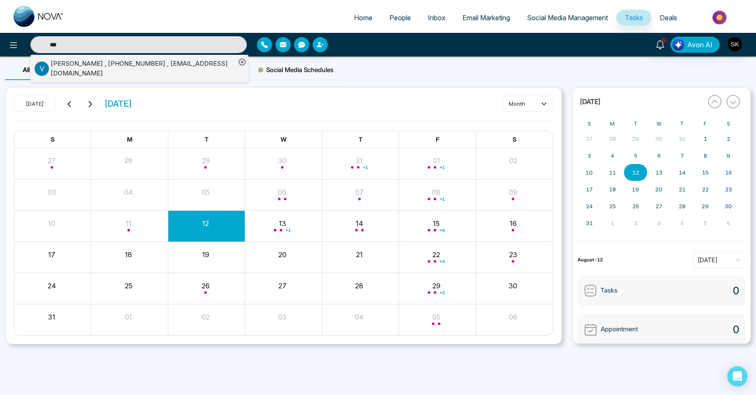
type input "***"
click at [167, 57] on li "V [PERSON_NAME] , [PHONE_NUMBER] , [EMAIL_ADDRESS][DOMAIN_NAME]" at bounding box center [135, 68] width 201 height 27
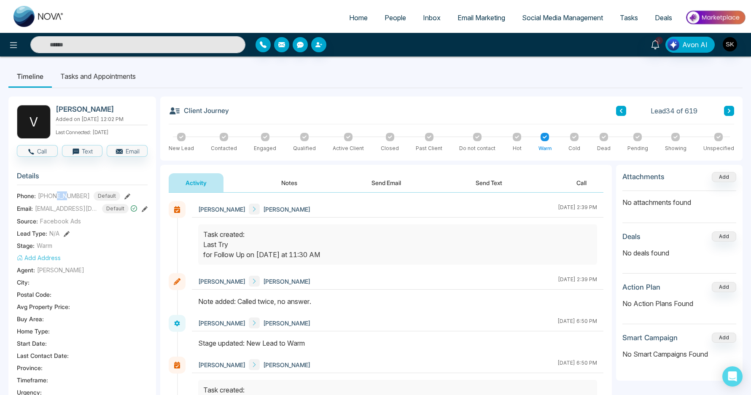
drag, startPoint x: 57, startPoint y: 194, endPoint x: 67, endPoint y: 192, distance: 10.2
click at [67, 192] on span "[PHONE_NUMBER]" at bounding box center [64, 195] width 52 height 9
click at [262, 185] on div "Activity Notes Send Email Send Text Call" at bounding box center [386, 182] width 435 height 19
click at [272, 184] on button "Notes" at bounding box center [289, 182] width 50 height 19
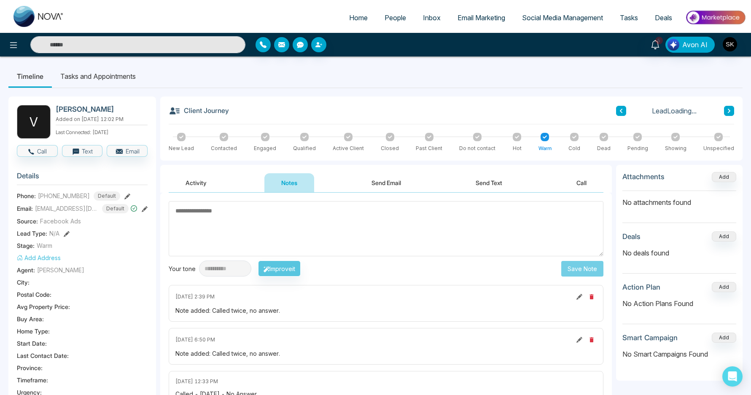
click at [202, 191] on button "Activity" at bounding box center [196, 182] width 55 height 19
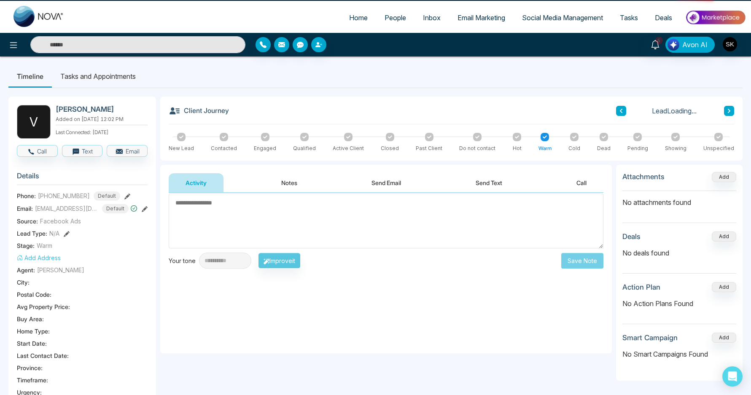
click at [242, 187] on div "Activity Notes Send Email Send Text Call" at bounding box center [386, 182] width 435 height 19
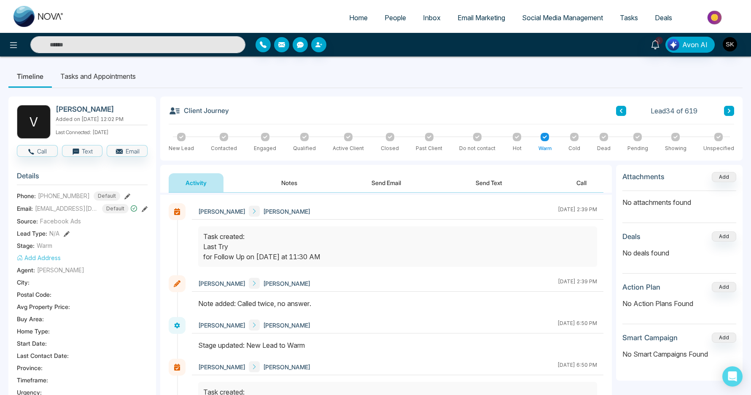
click at [276, 187] on button "Notes" at bounding box center [289, 182] width 50 height 19
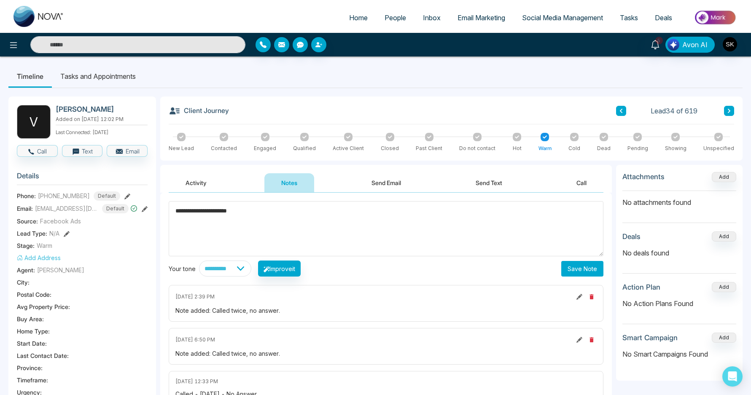
type textarea "**********"
click at [591, 265] on button "Save Note" at bounding box center [582, 269] width 42 height 16
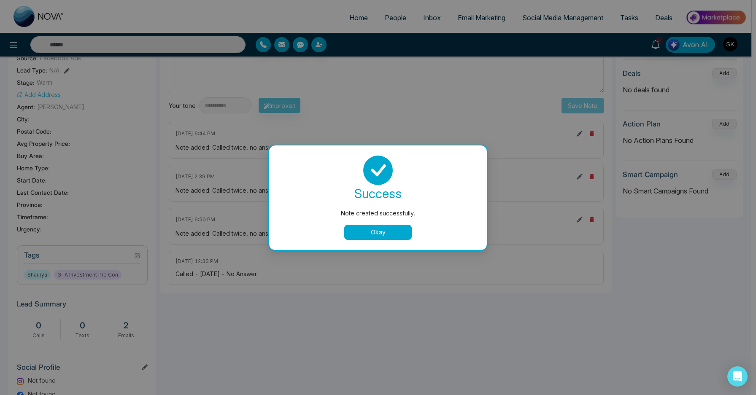
click at [395, 235] on button "Okay" at bounding box center [377, 232] width 67 height 15
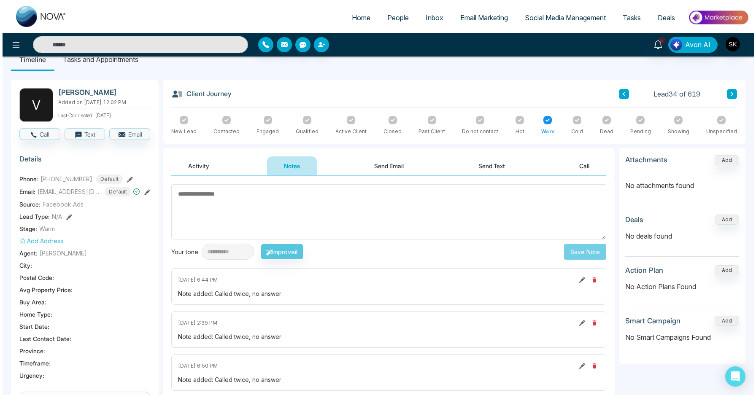
scroll to position [0, 0]
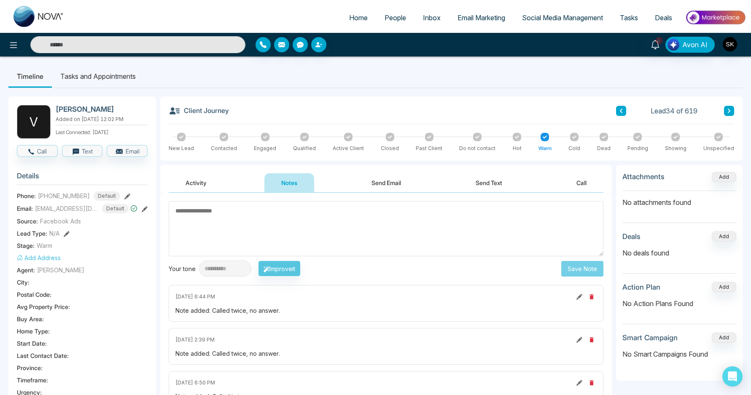
click at [87, 77] on li "Tasks and Appointments" at bounding box center [98, 76] width 92 height 23
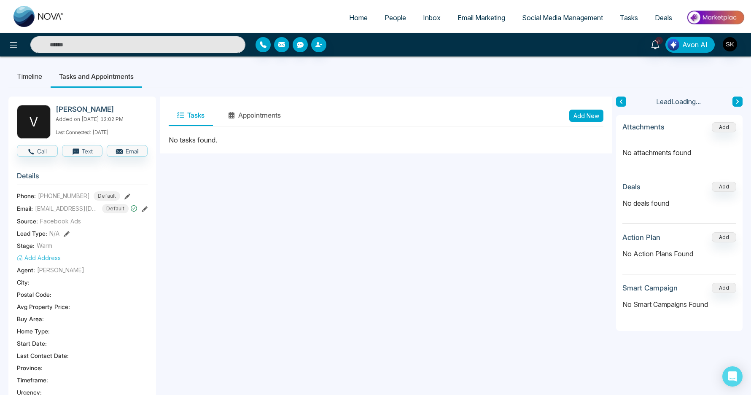
click at [576, 118] on button "Add New" at bounding box center [586, 116] width 34 height 12
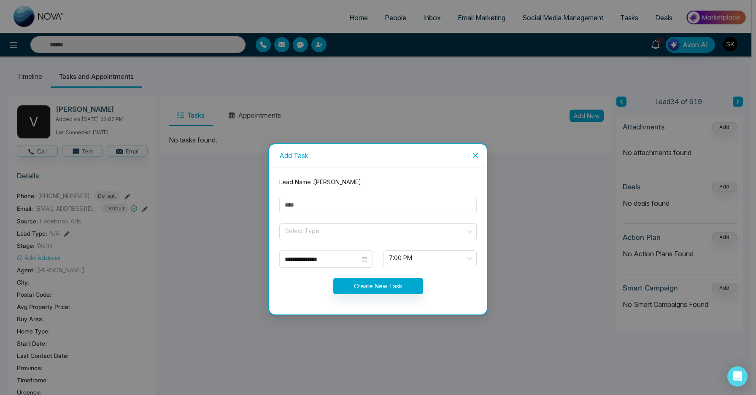
drag, startPoint x: 326, startPoint y: 215, endPoint x: 326, endPoint y: 210, distance: 5.5
click at [326, 215] on form "**********" at bounding box center [377, 241] width 207 height 127
click at [328, 202] on input "text" at bounding box center [377, 205] width 197 height 16
type input "**********"
click at [308, 223] on form "**********" at bounding box center [377, 241] width 207 height 127
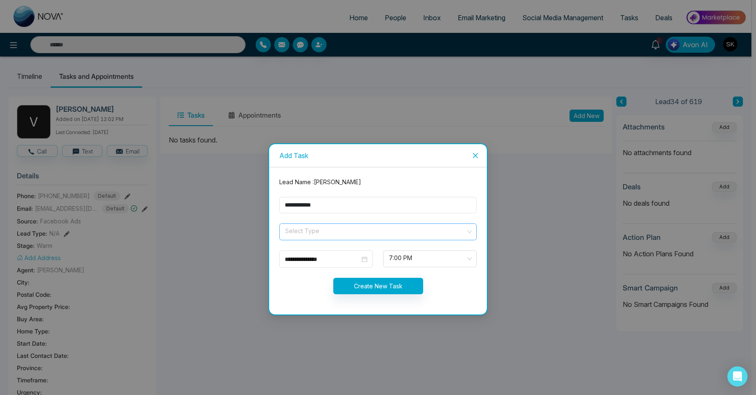
click at [308, 235] on input "search" at bounding box center [374, 230] width 181 height 13
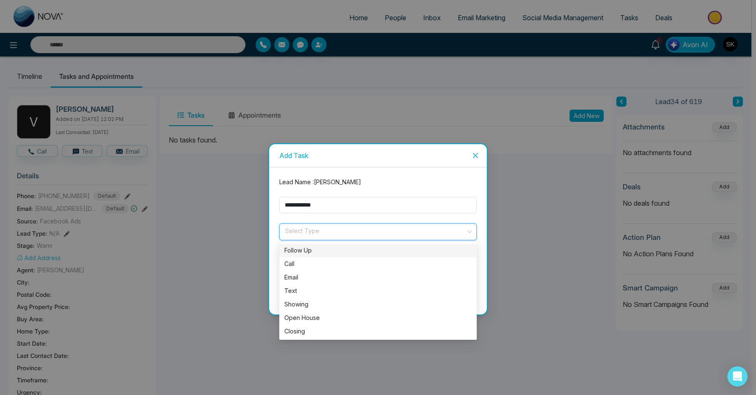
click at [310, 257] on div "Follow Up" at bounding box center [377, 250] width 197 height 13
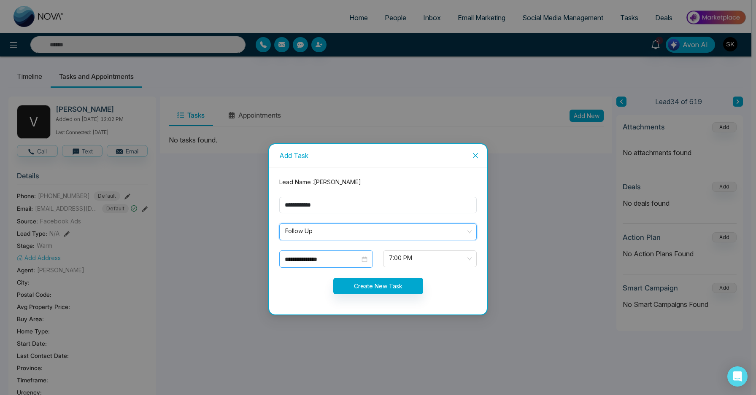
click at [309, 266] on div "**********" at bounding box center [326, 258] width 94 height 17
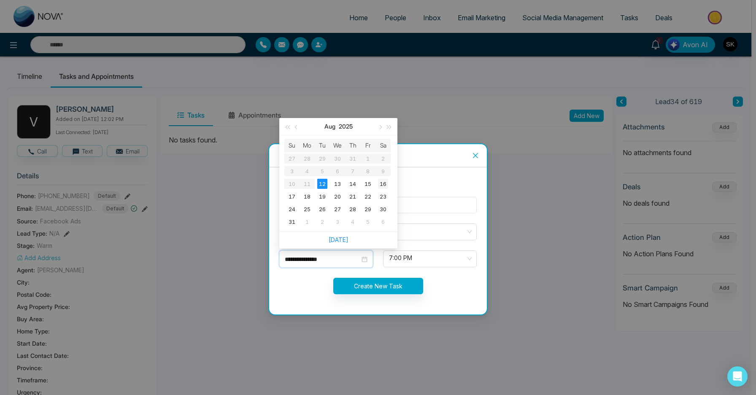
type input "**********"
click at [388, 182] on td "16" at bounding box center [382, 184] width 15 height 13
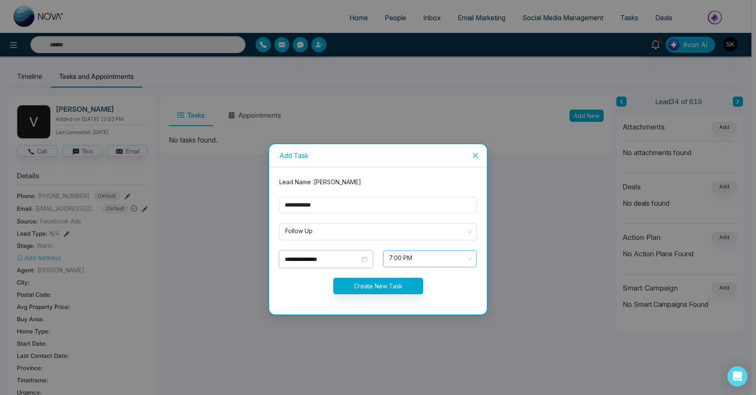
click at [409, 254] on span "7:00 PM" at bounding box center [430, 259] width 82 height 14
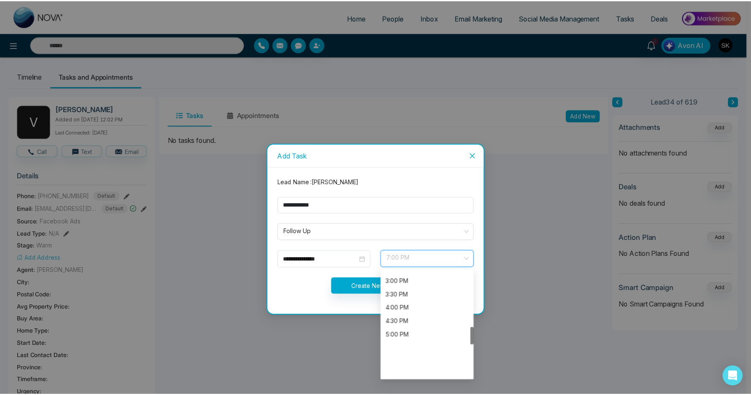
scroll to position [340, 0]
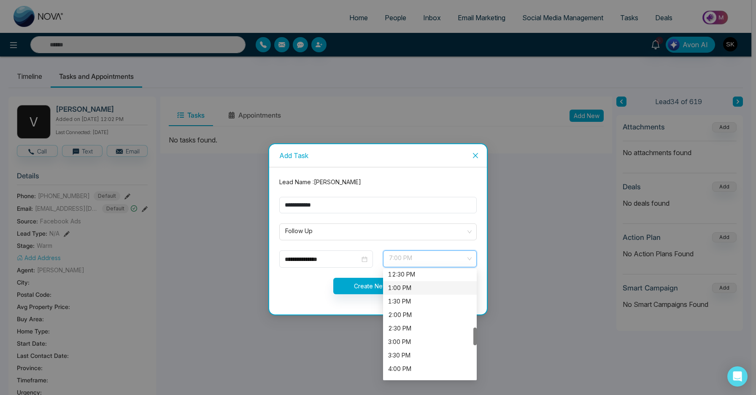
click at [406, 290] on div "1:00 PM" at bounding box center [429, 287] width 83 height 9
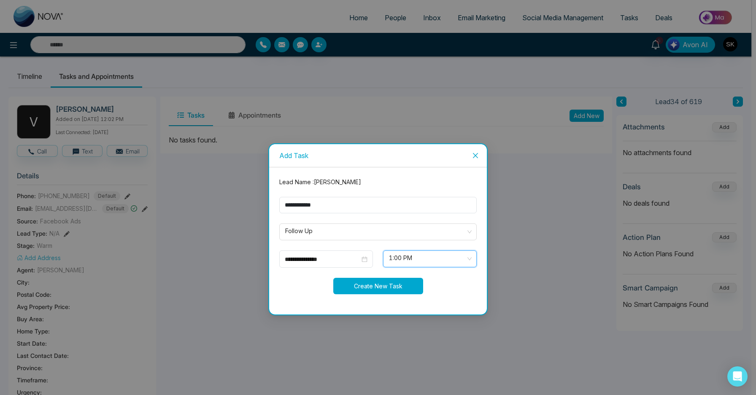
click at [380, 285] on button "Create New Task" at bounding box center [378, 286] width 90 height 16
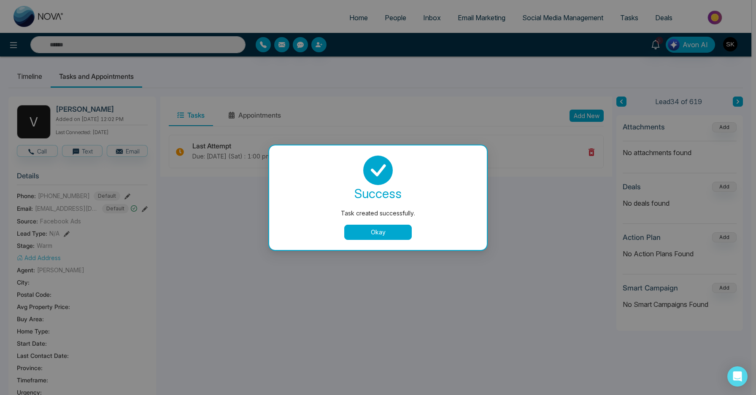
click at [386, 230] on button "Okay" at bounding box center [377, 232] width 67 height 15
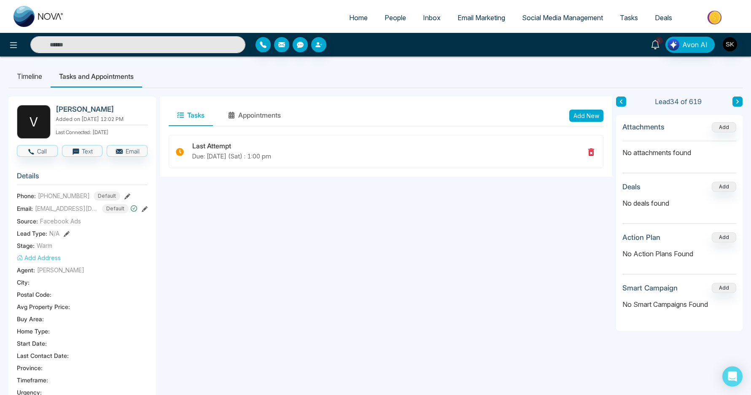
click at [659, 41] on span "5" at bounding box center [659, 41] width 8 height 8
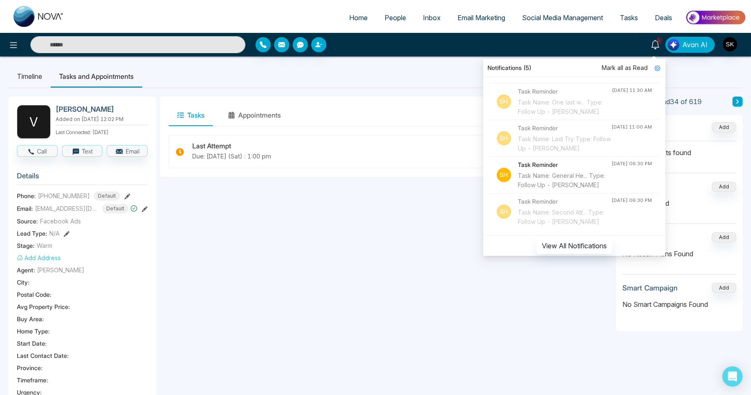
scroll to position [973, 0]
click at [577, 172] on div "Task Name: General He... Type: Follow Up - [PERSON_NAME]" at bounding box center [565, 180] width 94 height 19
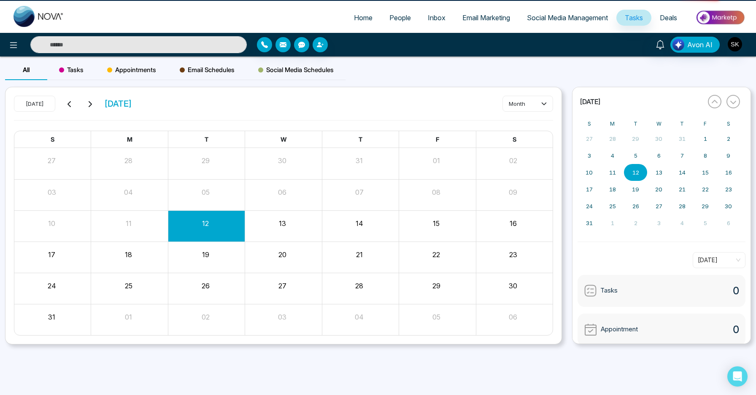
click at [182, 47] on input "text" at bounding box center [138, 44] width 216 height 17
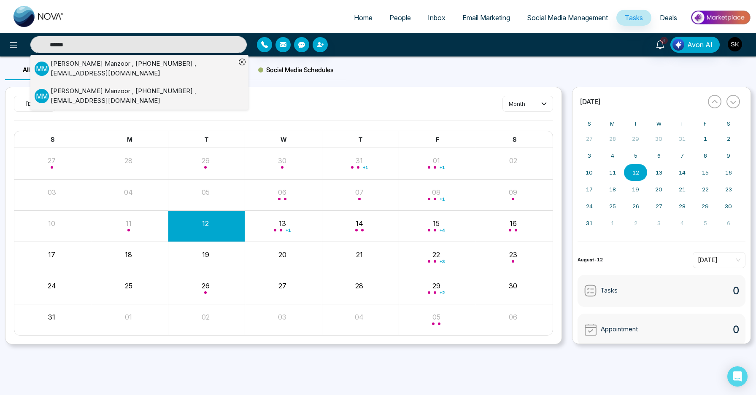
type input "******"
click at [166, 77] on div "[PERSON_NAME] , [PHONE_NUMBER] , [EMAIL_ADDRESS][DOMAIN_NAME]" at bounding box center [143, 68] width 185 height 19
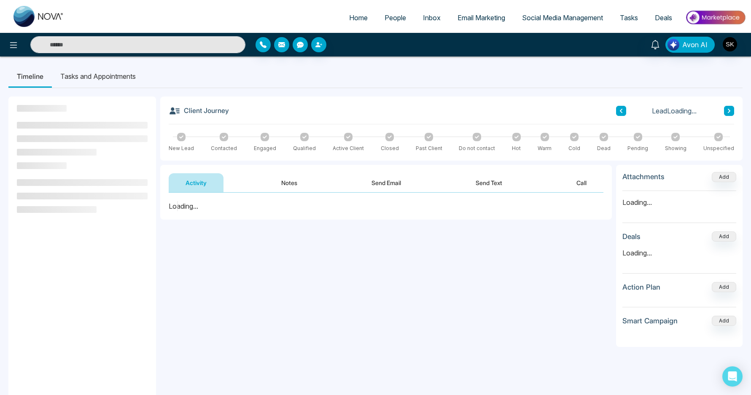
click at [279, 178] on button "Notes" at bounding box center [289, 182] width 50 height 19
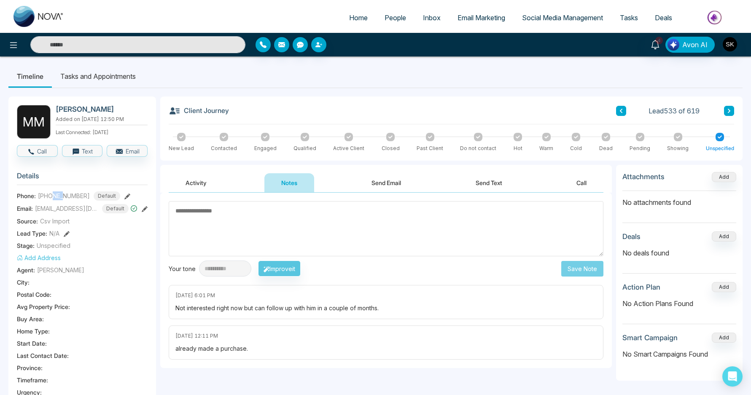
drag, startPoint x: 53, startPoint y: 194, endPoint x: 64, endPoint y: 193, distance: 10.6
click at [64, 193] on span "[PHONE_NUMBER]" at bounding box center [64, 195] width 52 height 9
click at [197, 181] on button "Activity" at bounding box center [196, 182] width 55 height 19
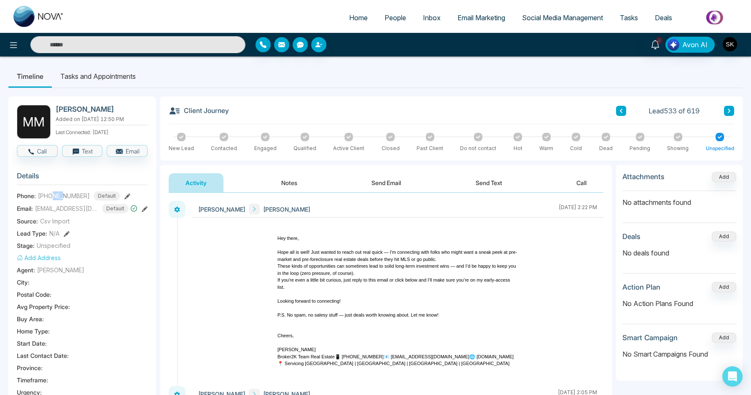
click at [277, 191] on button "Notes" at bounding box center [289, 182] width 50 height 19
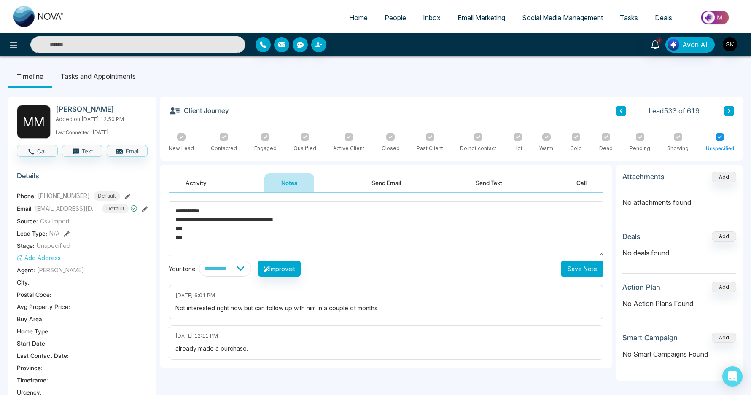
type textarea "**********"
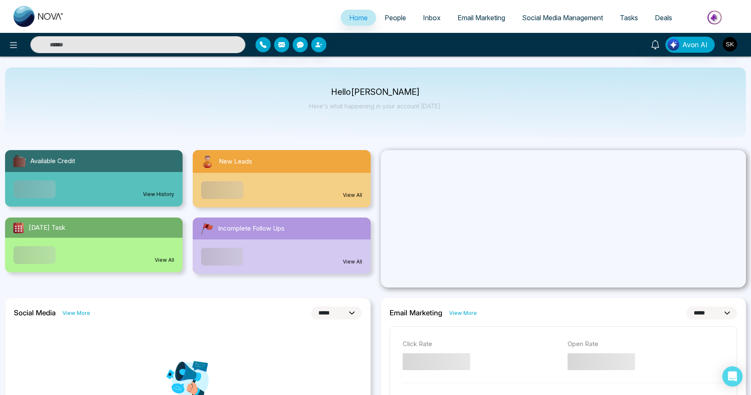
select select "*"
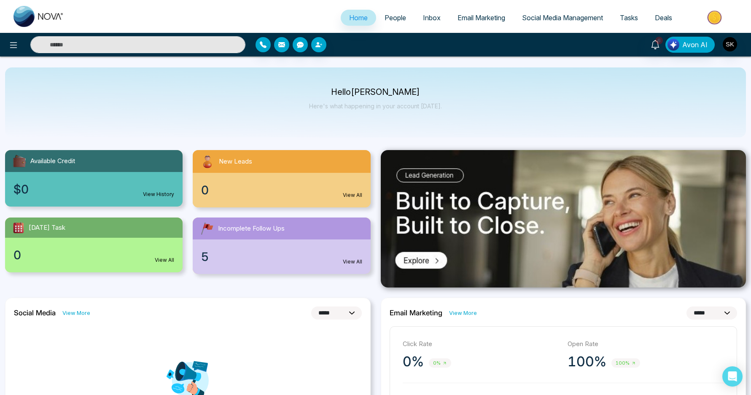
click at [138, 40] on input "text" at bounding box center [137, 44] width 215 height 17
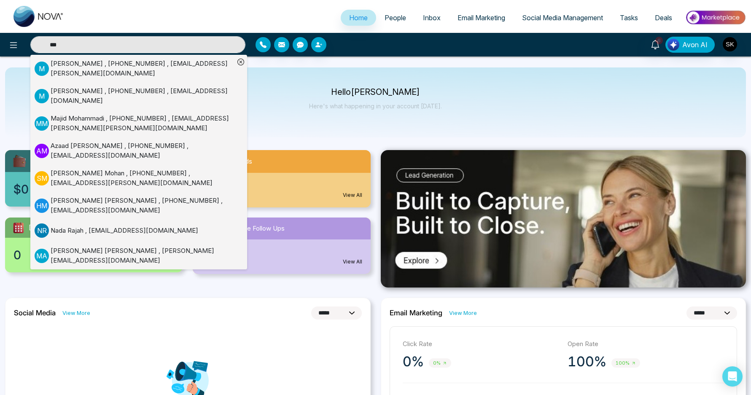
type input "***"
click at [159, 70] on div "[PERSON_NAME] , [PHONE_NUMBER] , [EMAIL_ADDRESS][PERSON_NAME][DOMAIN_NAME]" at bounding box center [143, 68] width 184 height 19
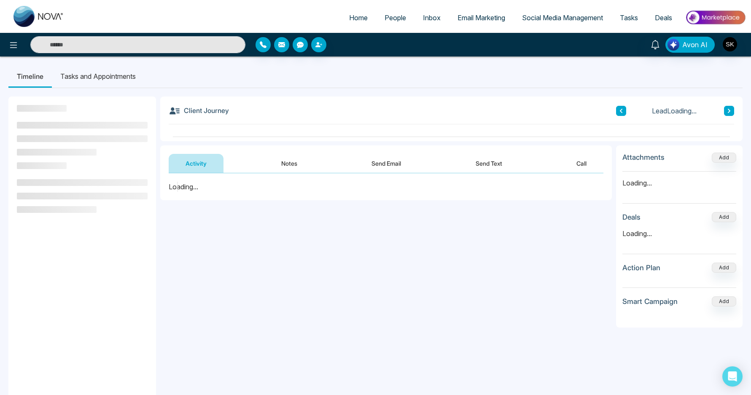
click at [281, 166] on button "Notes" at bounding box center [289, 163] width 50 height 19
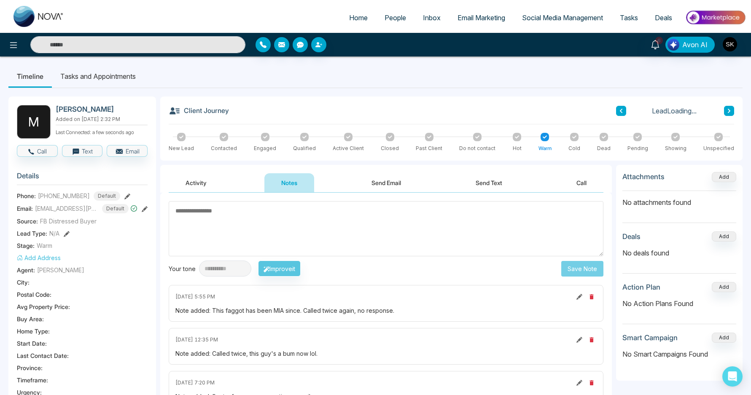
click at [145, 210] on icon at bounding box center [145, 209] width 6 height 6
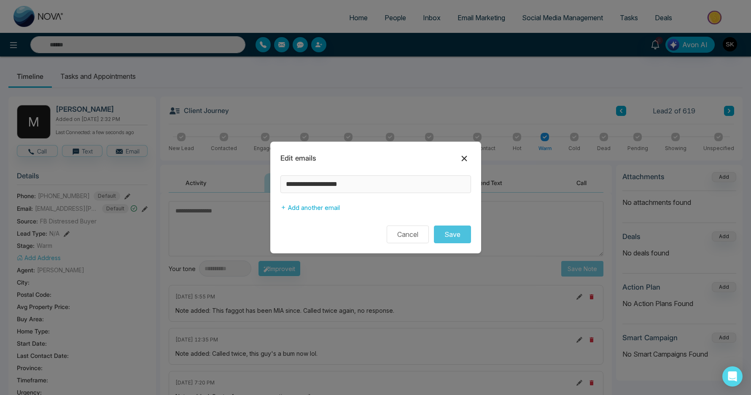
click at [463, 156] on icon at bounding box center [464, 158] width 10 height 10
